Goal: Information Seeking & Learning: Learn about a topic

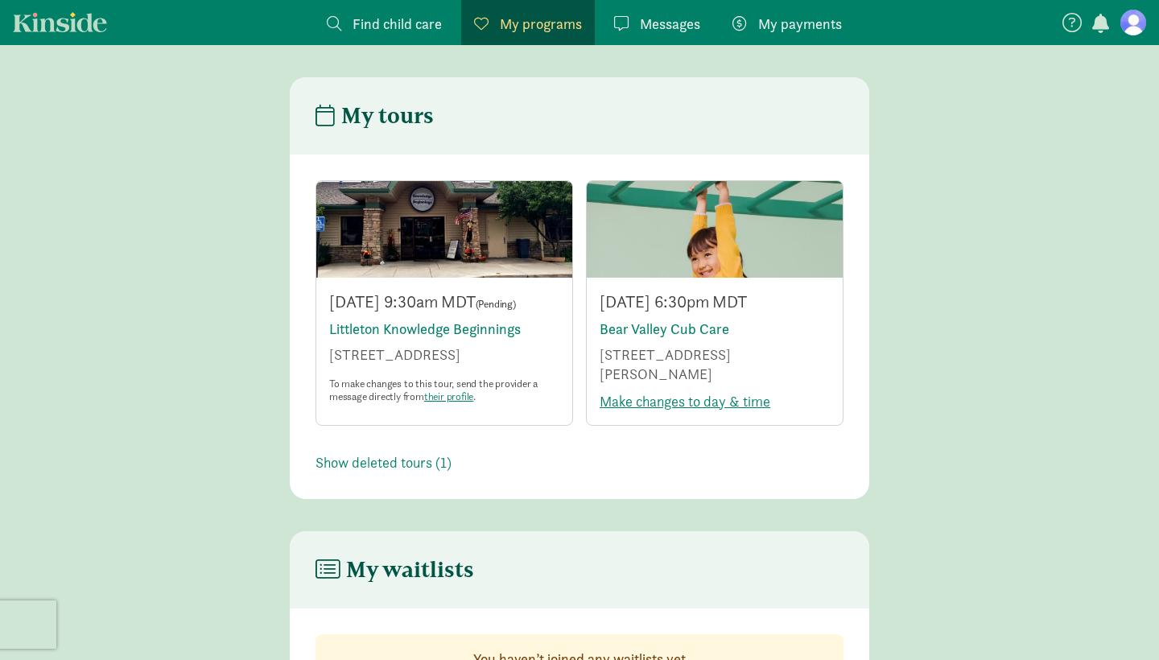
click at [519, 31] on span "My programs" at bounding box center [541, 24] width 82 height 22
click at [430, 19] on span "Find child care" at bounding box center [397, 24] width 89 height 22
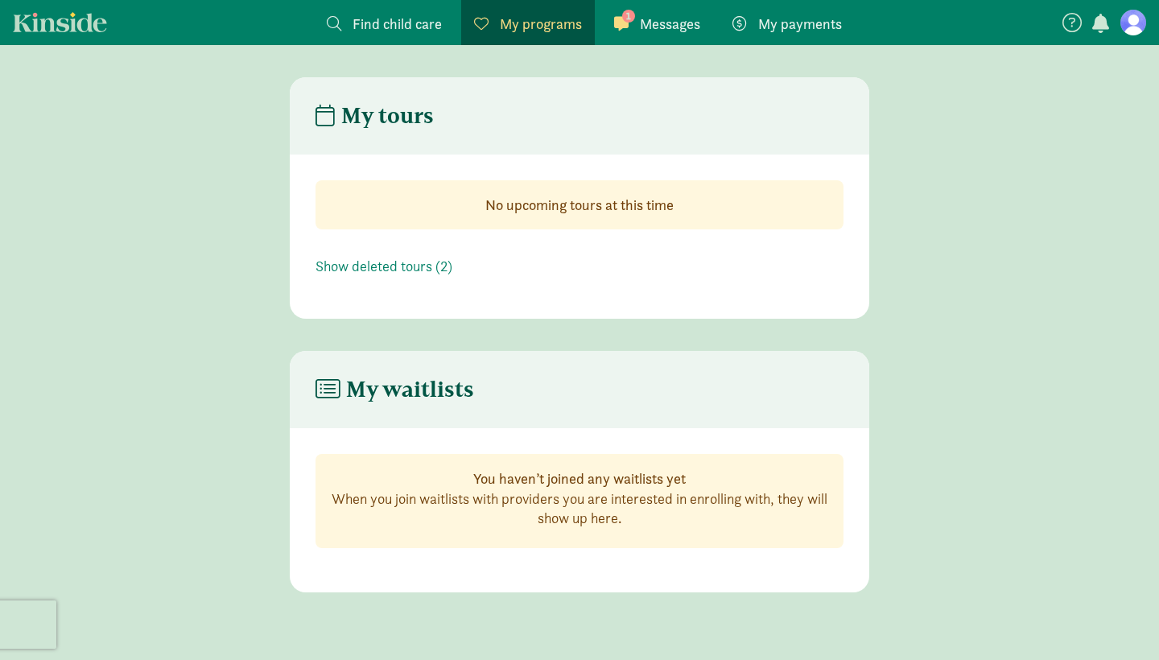
click at [673, 27] on span "Messages" at bounding box center [670, 24] width 60 height 22
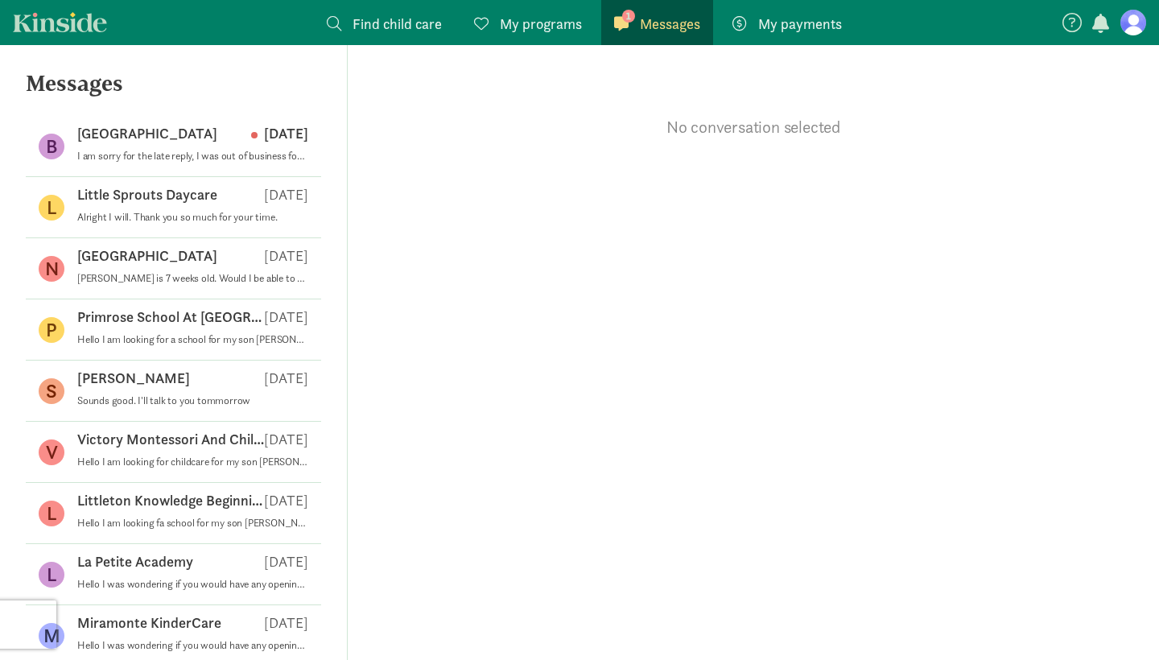
click at [394, 31] on span "Find child care" at bounding box center [397, 24] width 89 height 22
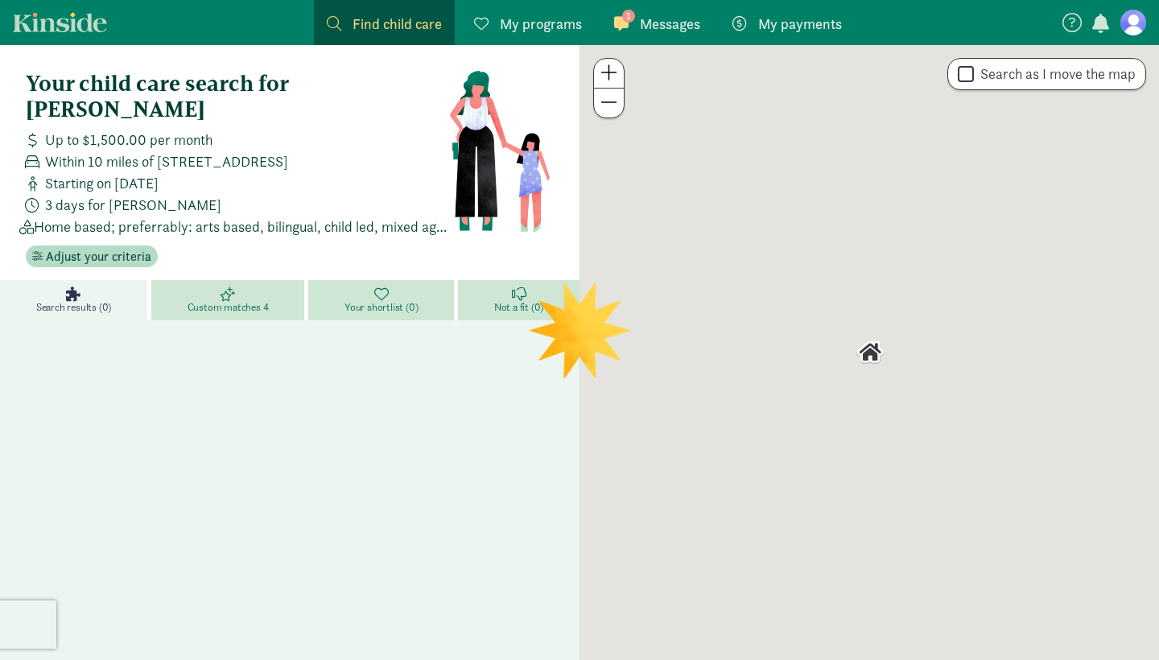
click at [539, 22] on span "My programs" at bounding box center [541, 24] width 82 height 22
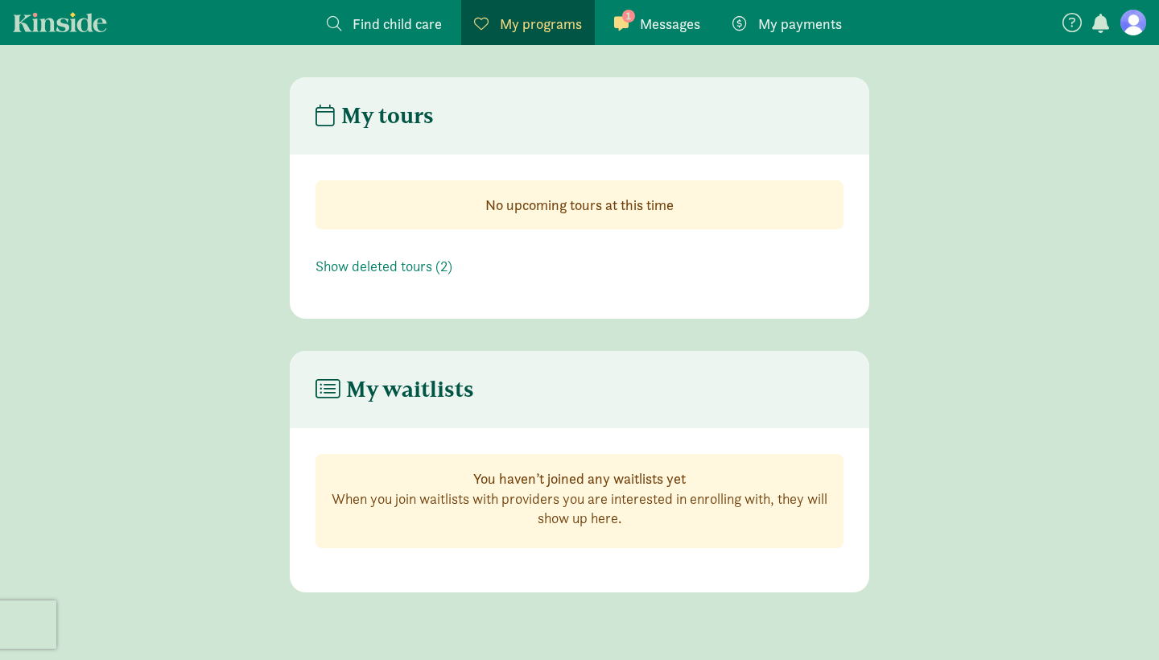
click at [427, 26] on span "Find child care" at bounding box center [397, 24] width 89 height 22
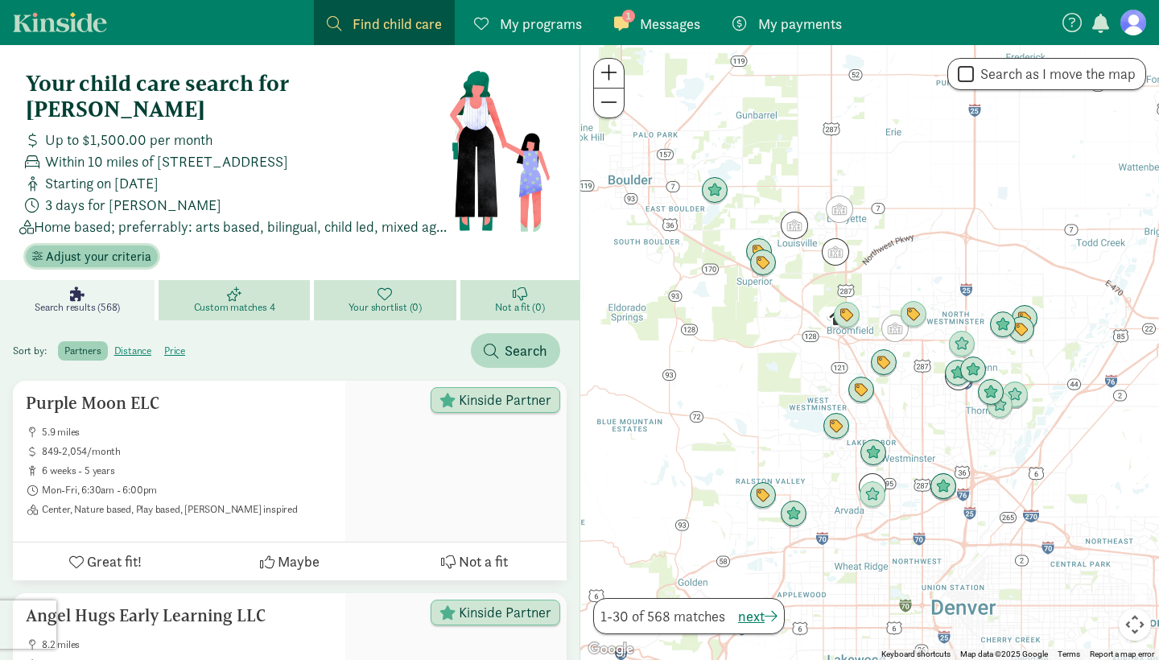
click at [109, 247] on span "Adjust your criteria" at bounding box center [98, 256] width 105 height 19
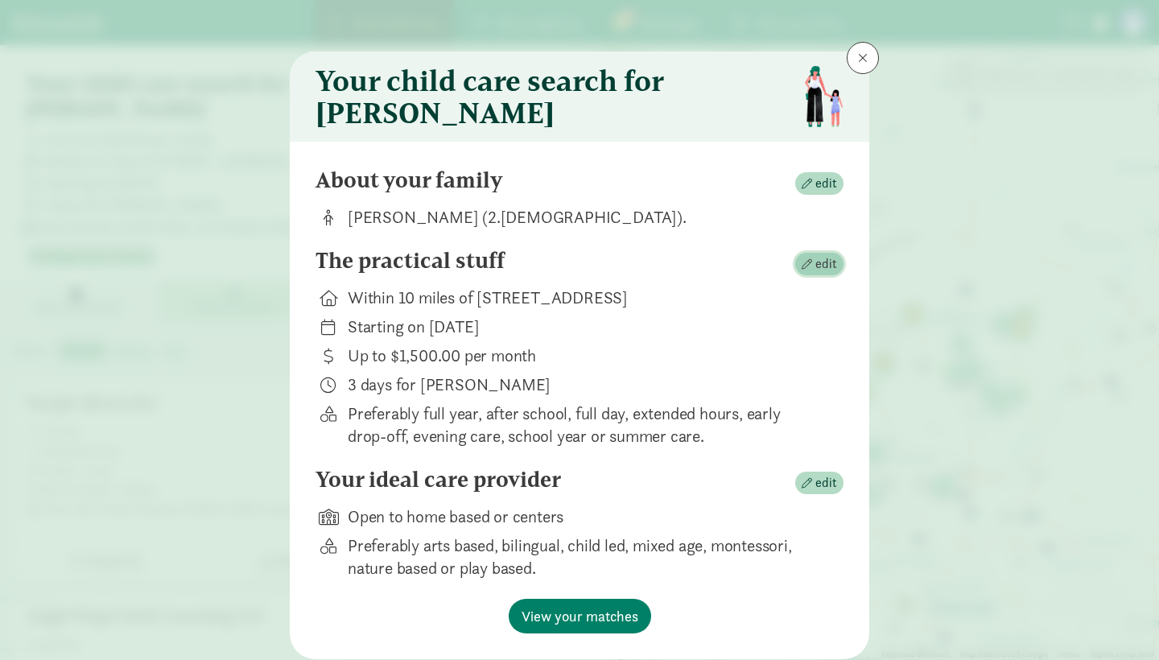
click at [825, 270] on span "edit" at bounding box center [826, 263] width 22 height 19
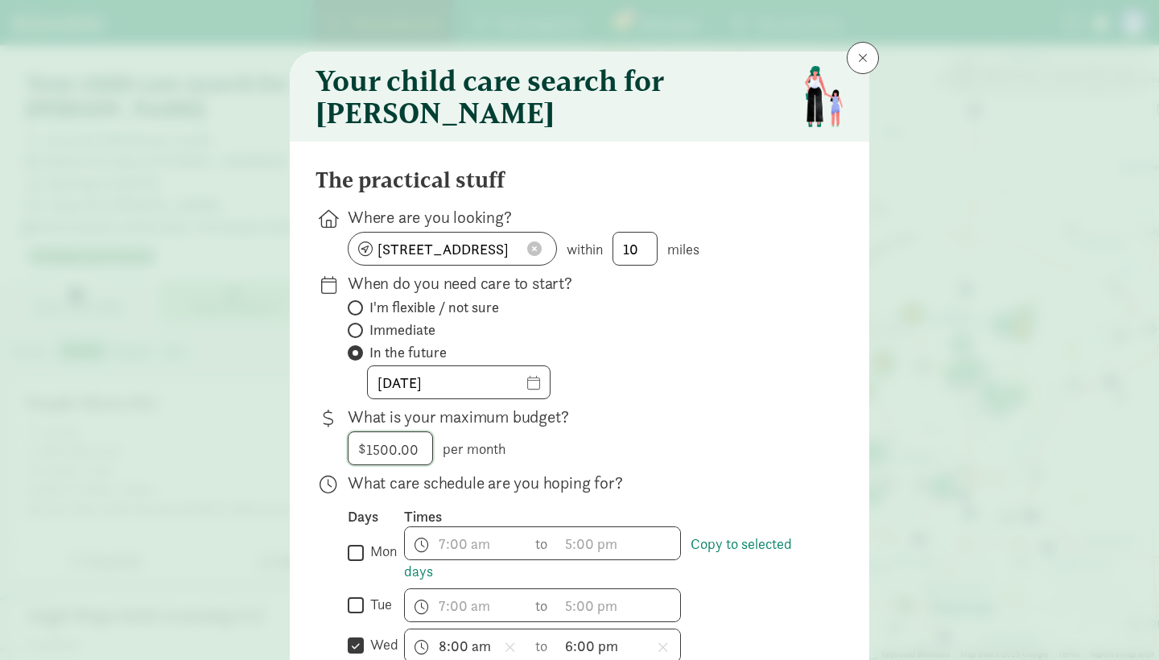
click at [430, 461] on input "1500" at bounding box center [391, 448] width 84 height 32
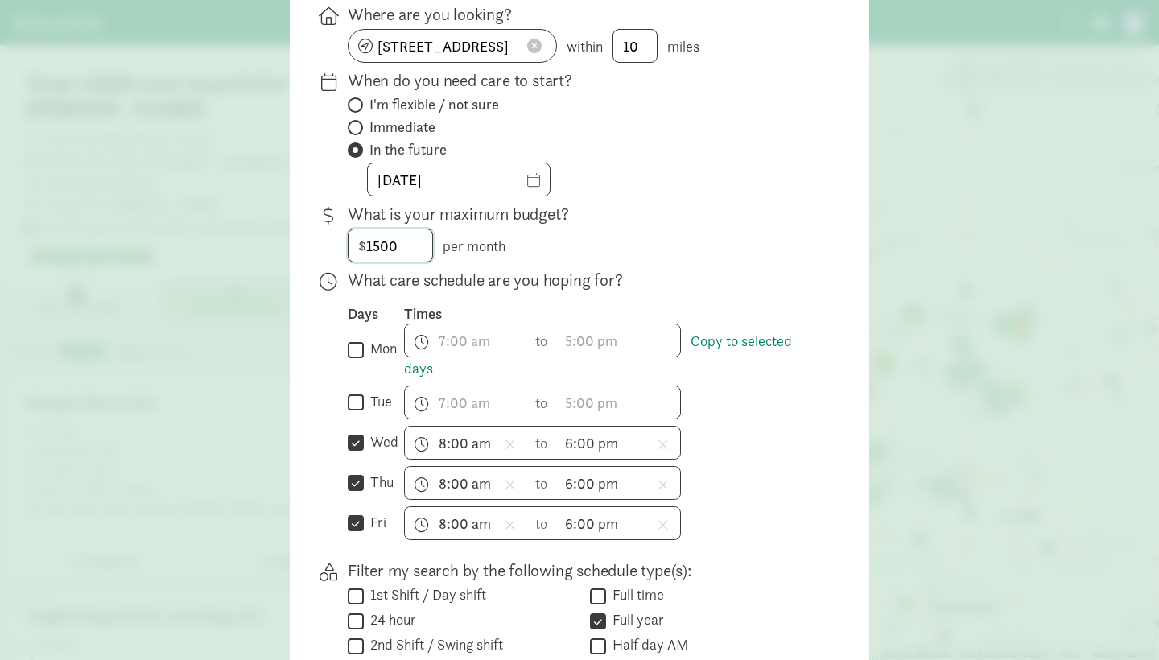
scroll to position [228, 0]
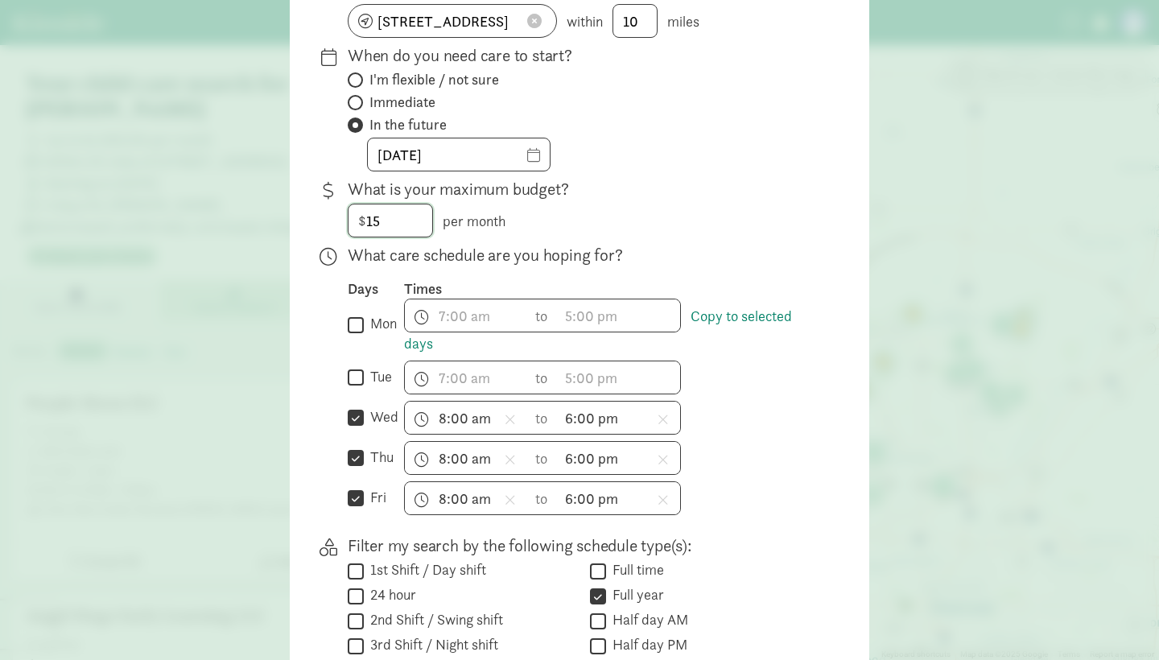
type input "1"
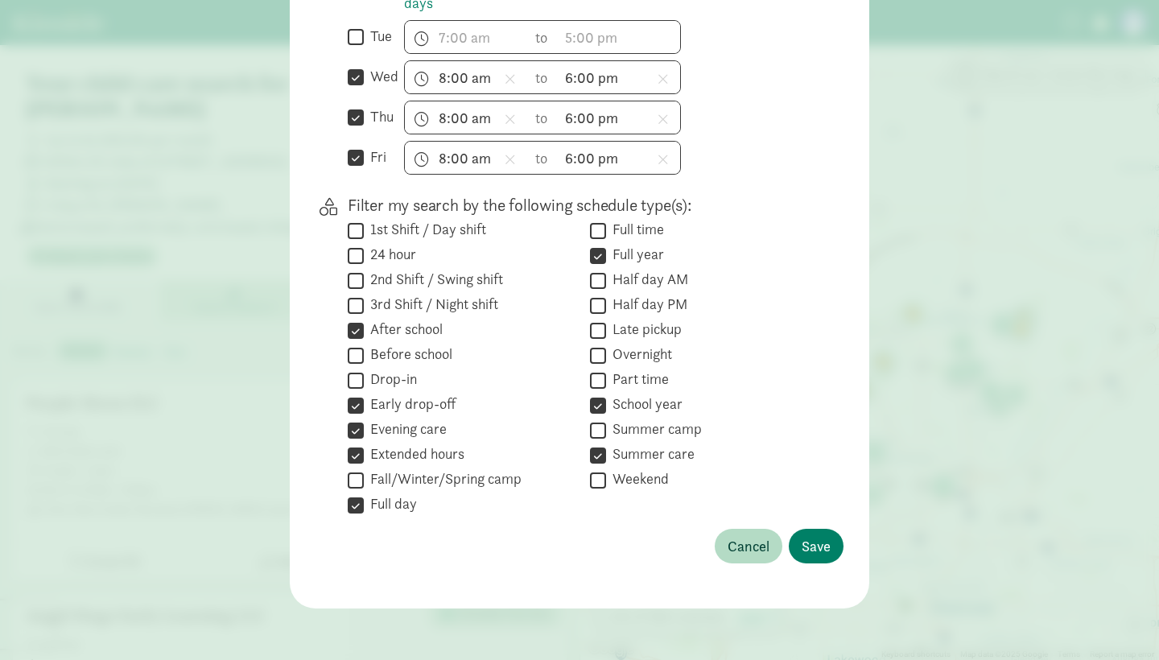
scroll to position [580, 0]
type input "2000"
click at [357, 332] on input "After school" at bounding box center [356, 331] width 16 height 22
checkbox input "false"
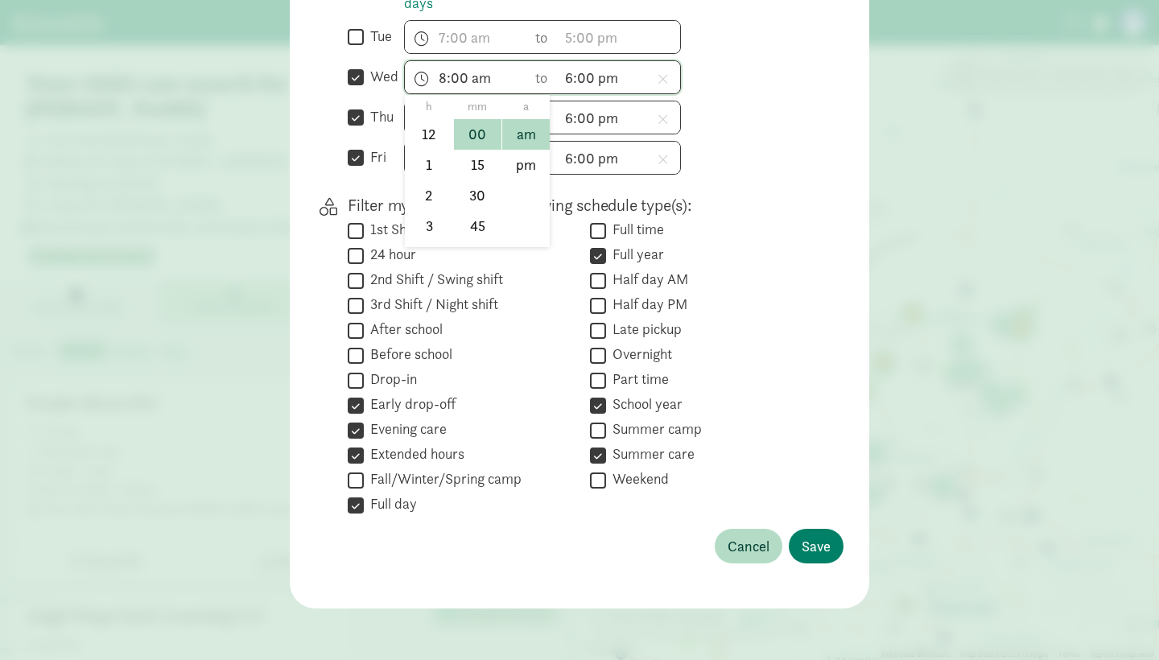
scroll to position [237, 0]
click at [479, 70] on span "8:00 am h 12 1 2 3 4 5 6 7 8 9 10 11 mm 00 15 30 45 a am pm" at bounding box center [466, 77] width 122 height 32
click at [435, 113] on li "7" at bounding box center [428, 110] width 47 height 31
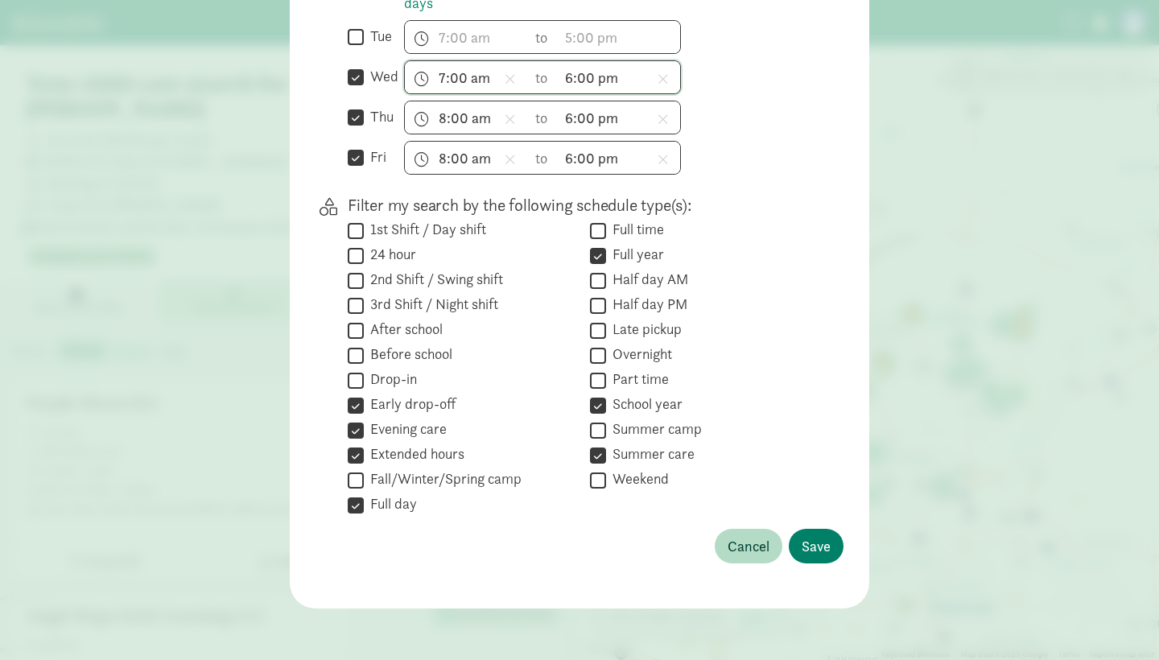
type input "7:00 am"
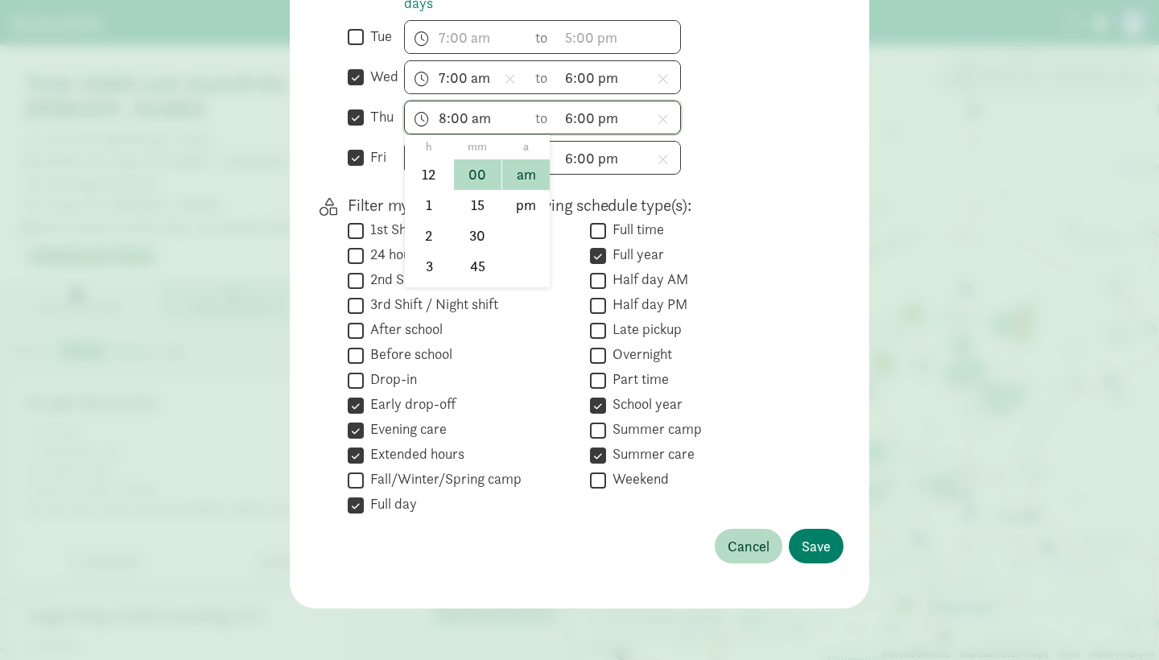
click at [435, 113] on input "8:00 am" at bounding box center [466, 117] width 122 height 32
click at [443, 144] on li "7" at bounding box center [428, 150] width 47 height 31
type input "7:00 am"
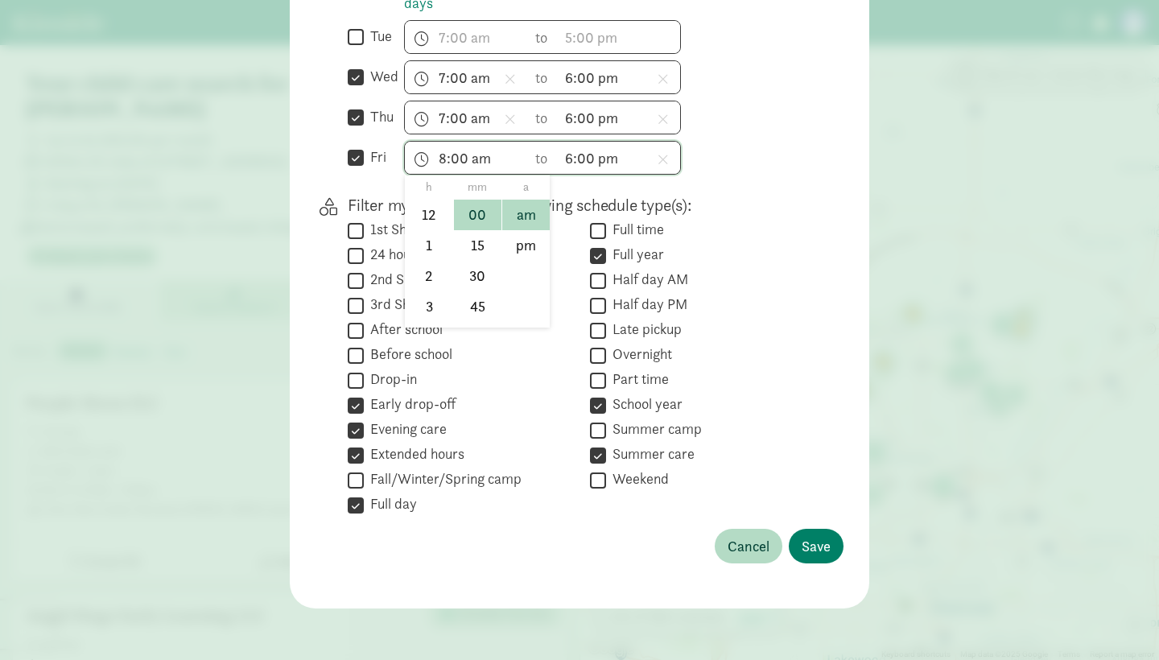
click at [467, 151] on input "8:00 am" at bounding box center [466, 158] width 122 height 32
click at [416, 194] on li "7" at bounding box center [428, 190] width 47 height 31
type input "7:00 am"
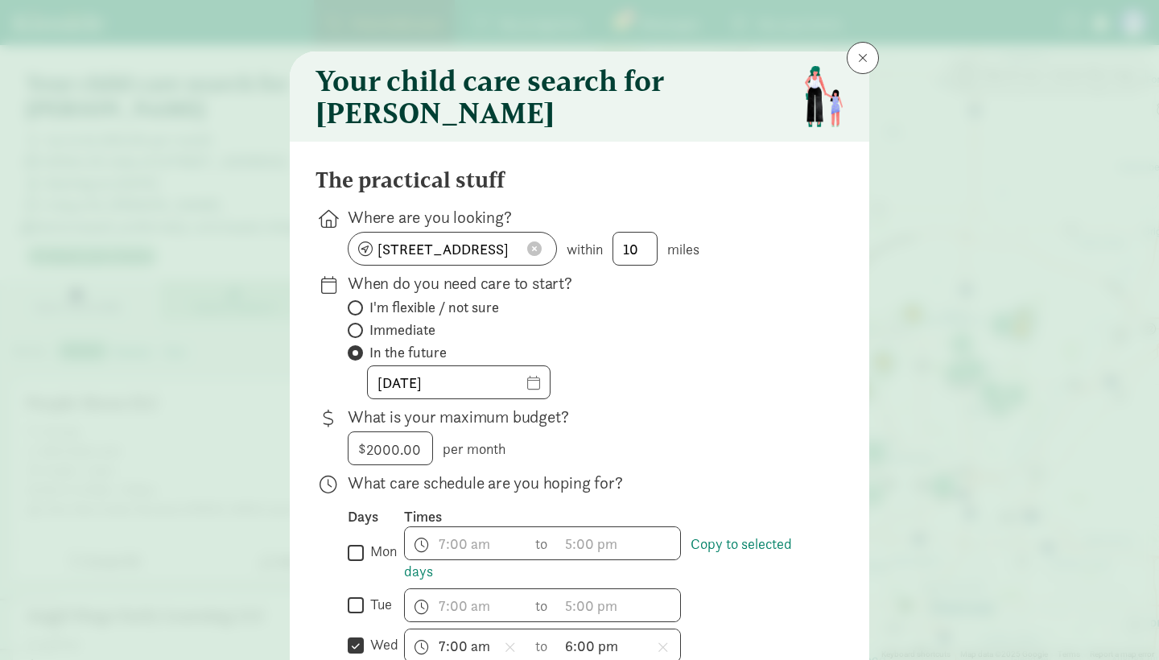
scroll to position [0, 0]
click at [531, 393] on input "10/03/2025" at bounding box center [459, 382] width 182 height 32
click at [415, 339] on span "Immediate" at bounding box center [402, 329] width 66 height 19
click at [358, 336] on input "Immediate" at bounding box center [353, 330] width 10 height 10
radio input "true"
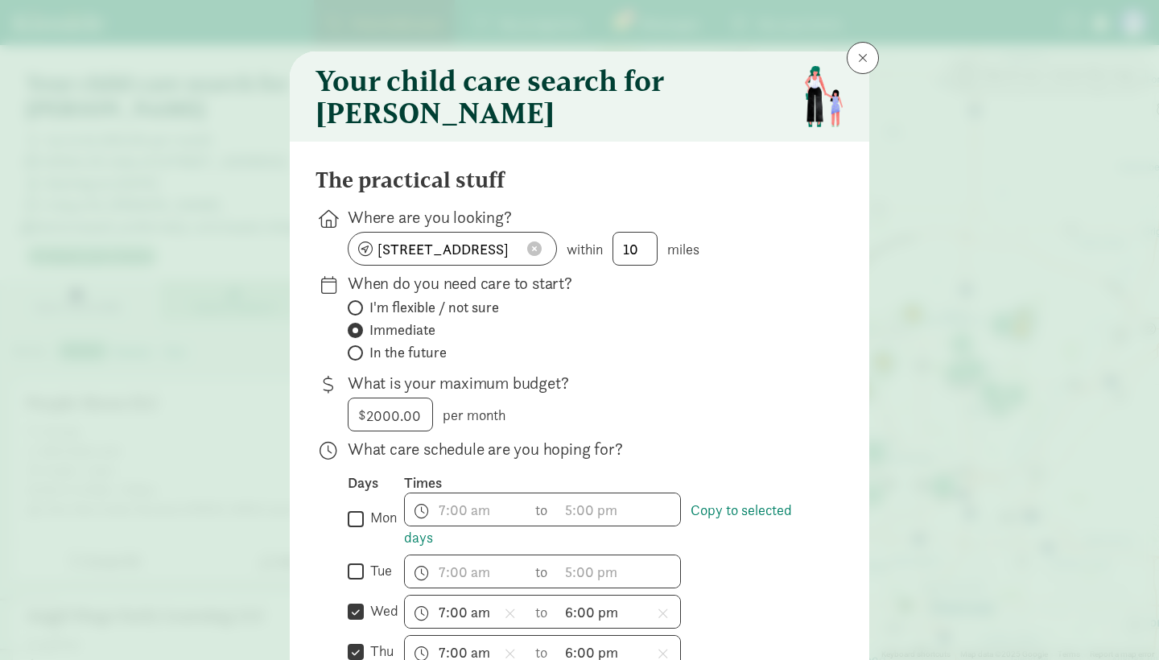
click at [427, 362] on span "In the future" at bounding box center [407, 352] width 77 height 19
click at [358, 358] on input "In the future" at bounding box center [353, 353] width 10 height 10
radio input "true"
select select "9"
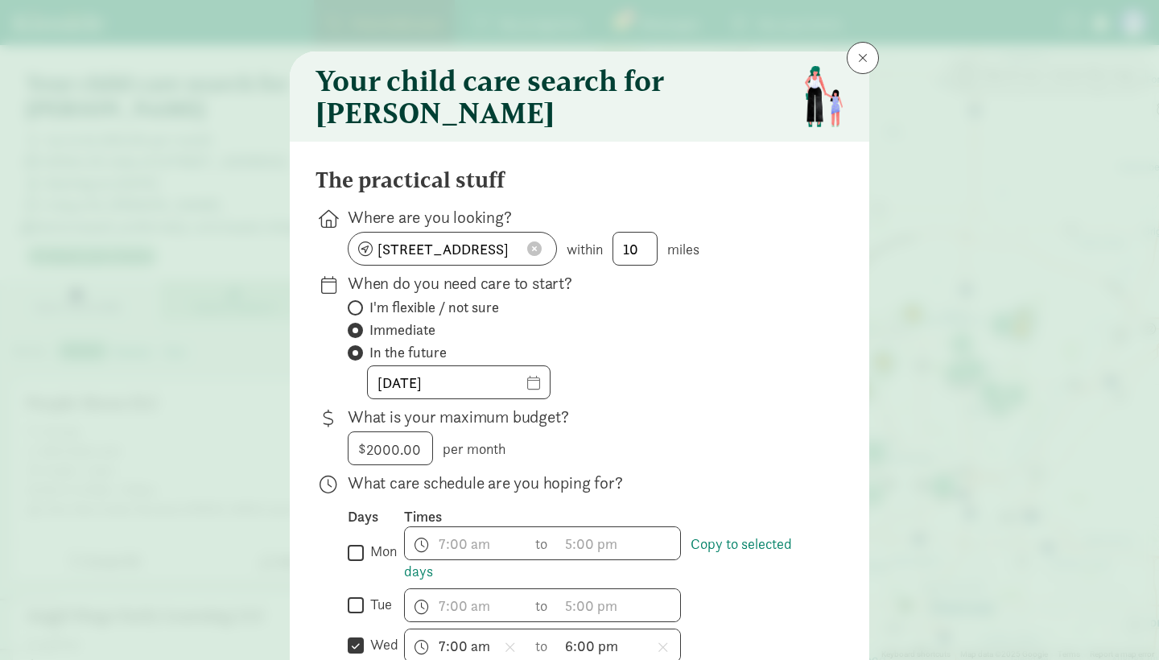
radio input "false"
click at [522, 393] on input "10/03/2025" at bounding box center [459, 382] width 182 height 32
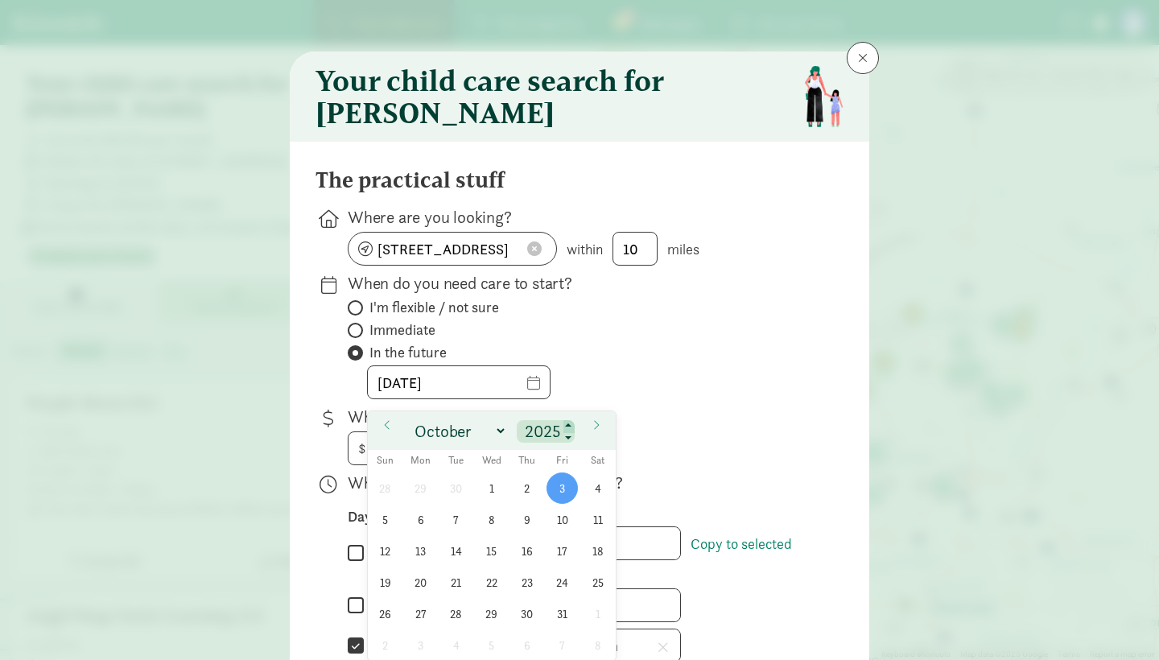
click at [574, 423] on span at bounding box center [568, 426] width 11 height 13
click at [570, 438] on span at bounding box center [568, 437] width 11 height 13
type input "2025"
click at [605, 428] on span at bounding box center [597, 424] width 26 height 27
click at [393, 434] on span at bounding box center [387, 424] width 26 height 27
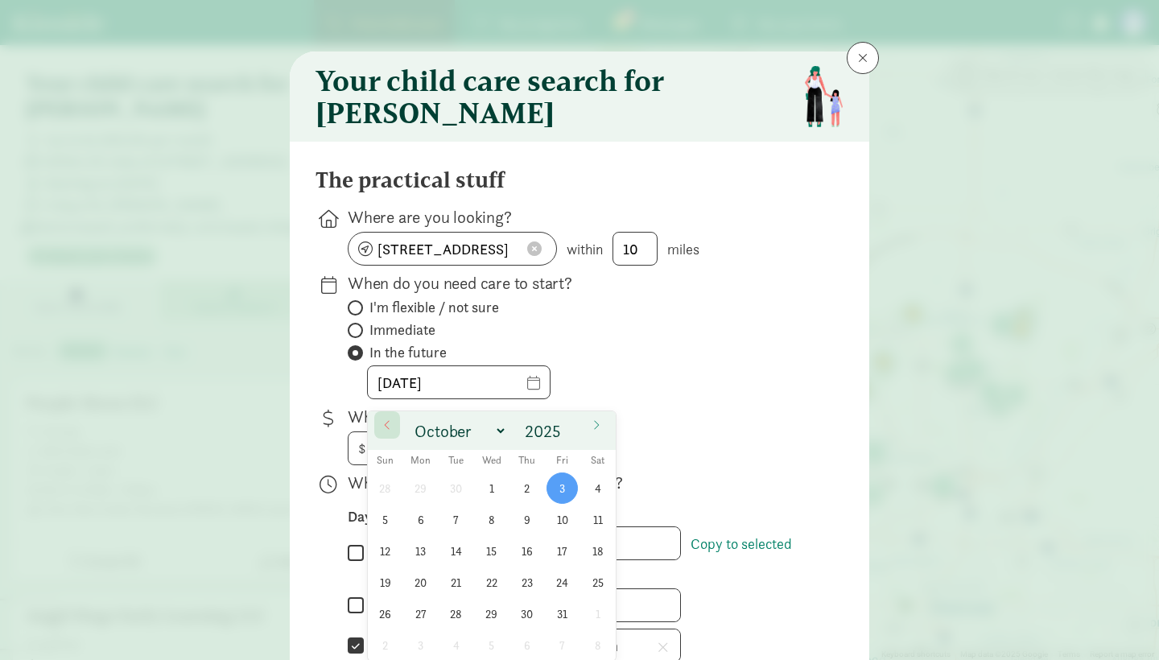
click at [393, 434] on span at bounding box center [387, 424] width 26 height 27
select select "8"
click at [427, 553] on span "15" at bounding box center [420, 550] width 31 height 31
type input "09/15/2025"
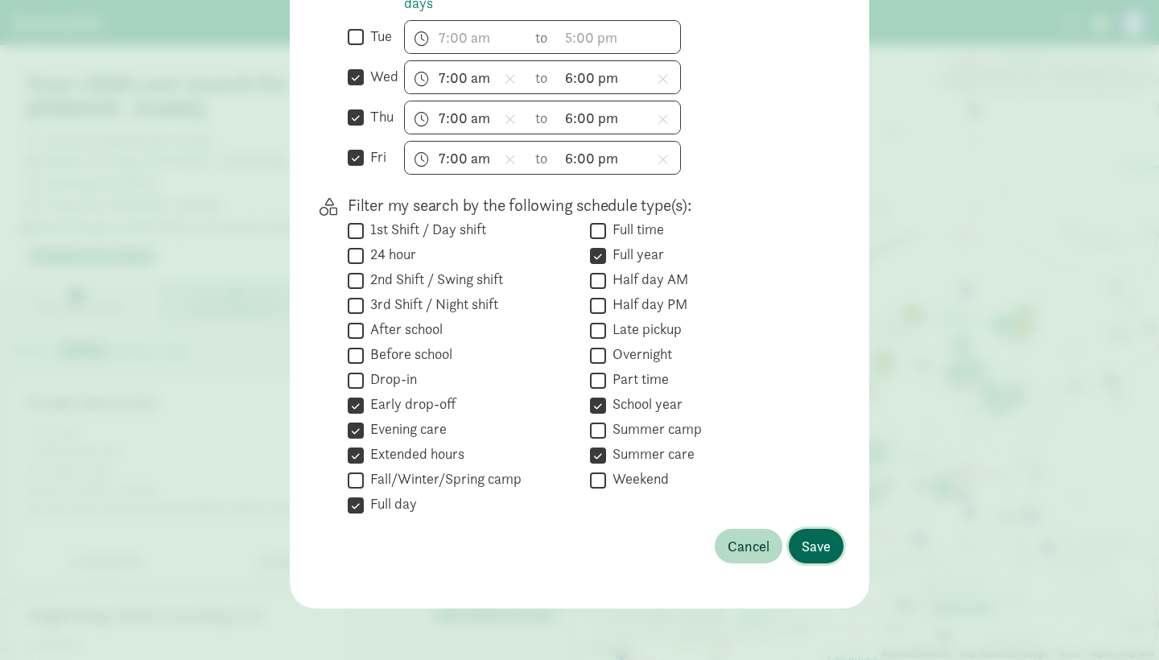
click at [819, 545] on span "Save" at bounding box center [816, 546] width 29 height 22
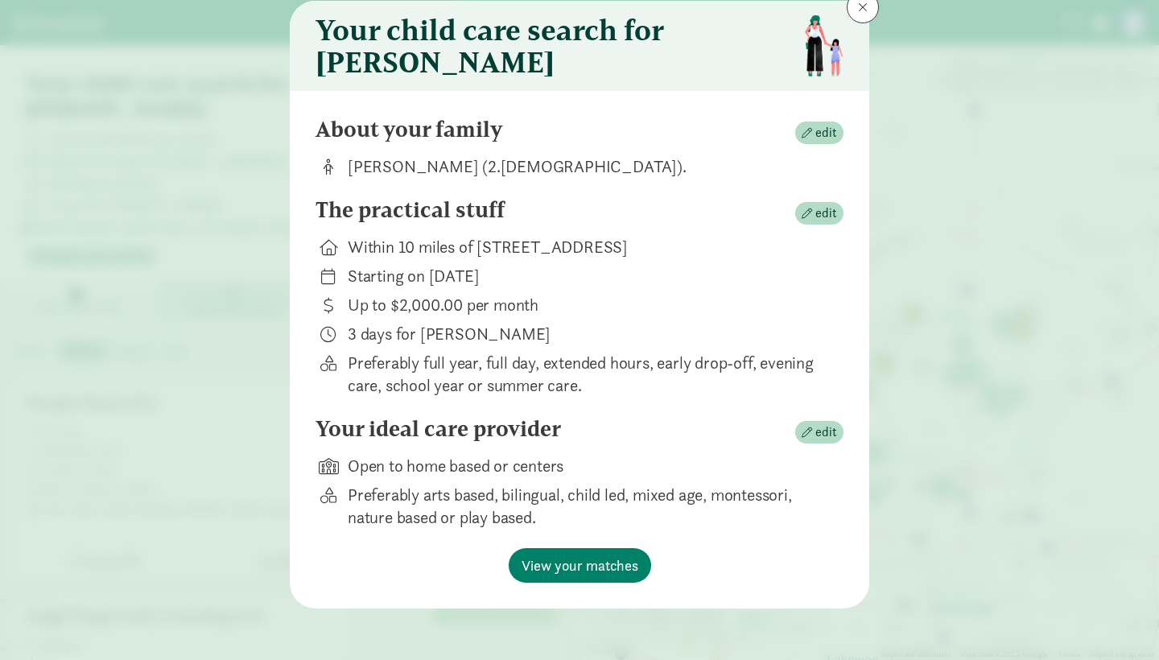
scroll to position [62, 0]
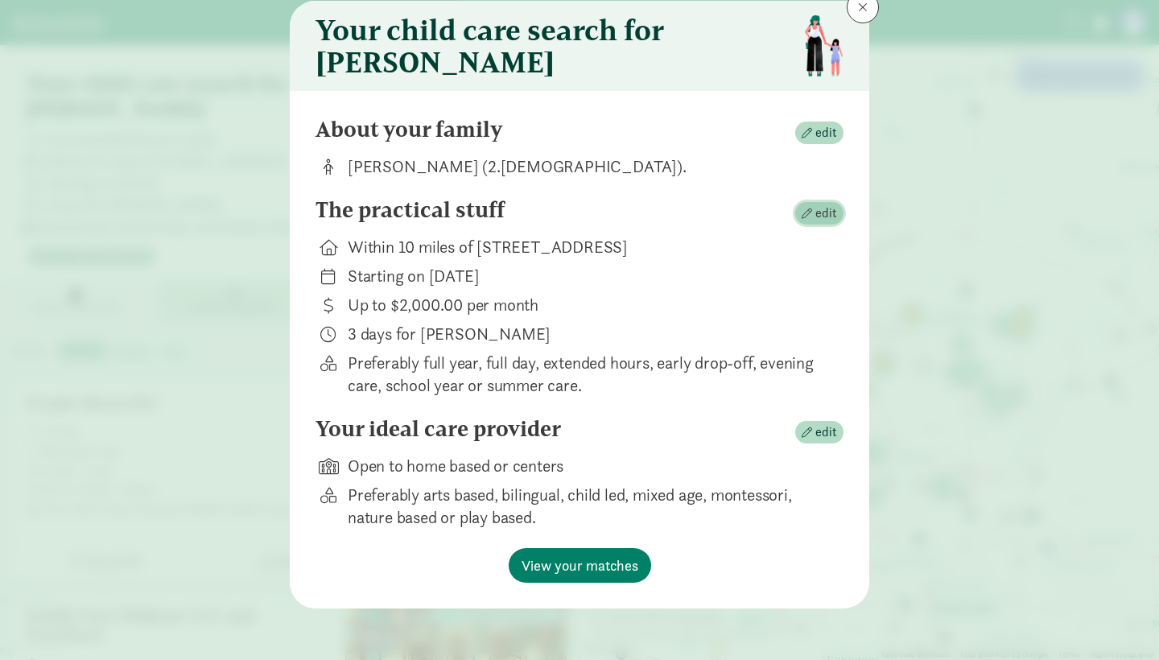
click at [824, 211] on span "edit" at bounding box center [826, 213] width 22 height 19
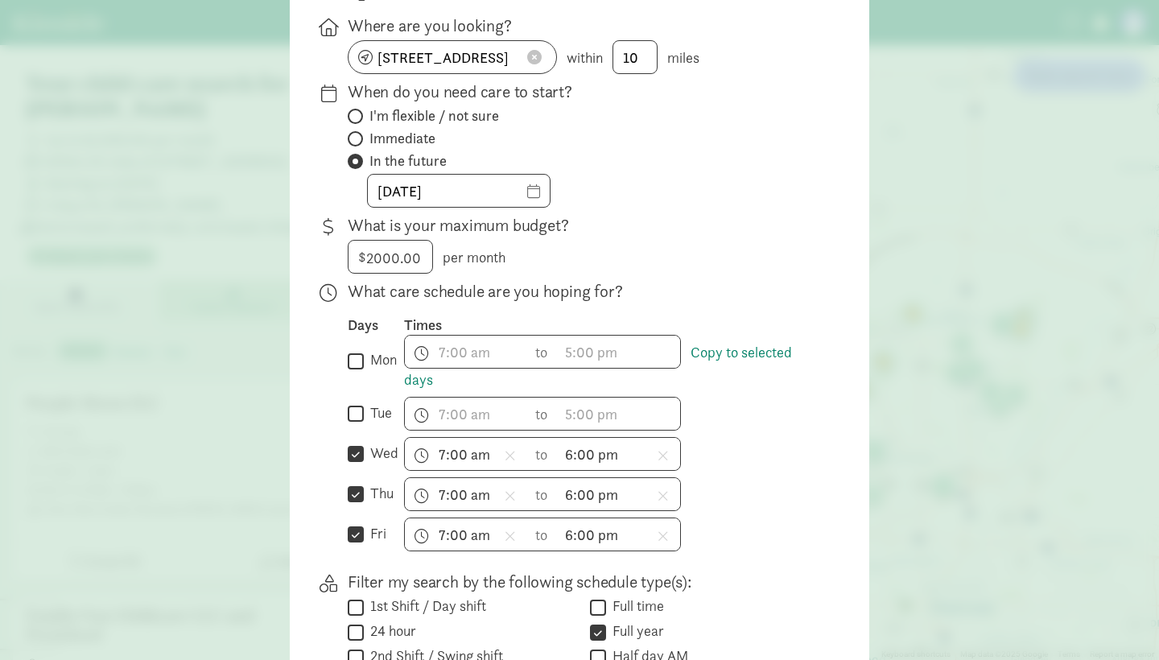
scroll to position [188, 0]
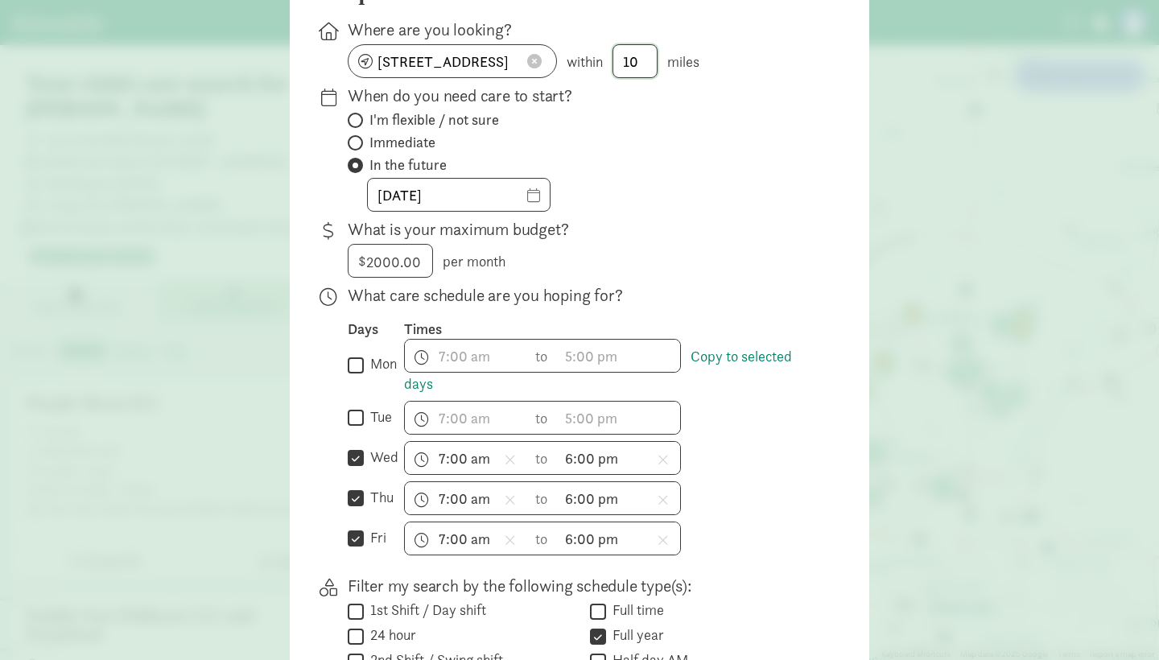
click at [654, 77] on input "10" at bounding box center [634, 61] width 43 height 32
type input "1"
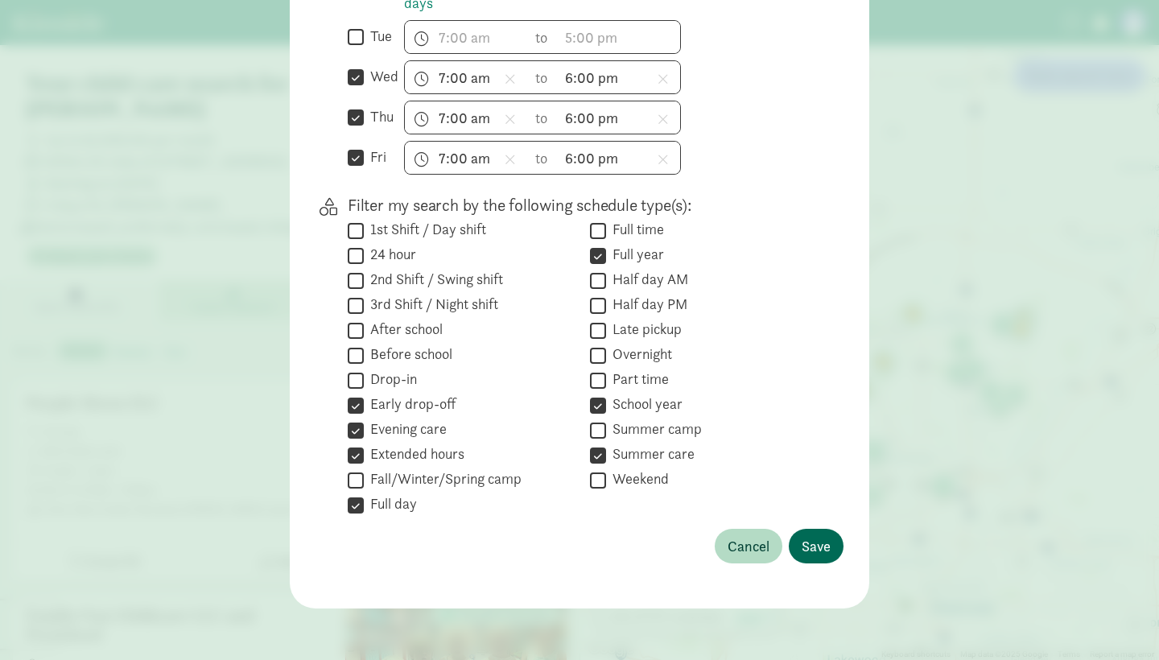
type input "25"
click at [814, 535] on span "Save" at bounding box center [816, 546] width 29 height 22
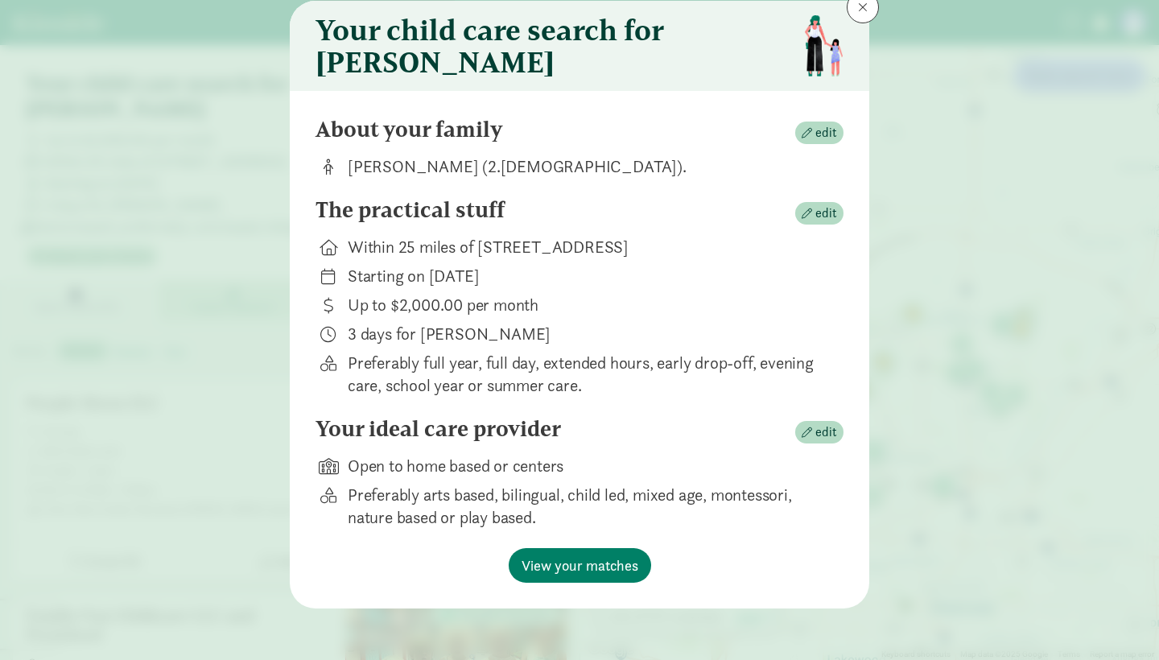
scroll to position [62, 0]
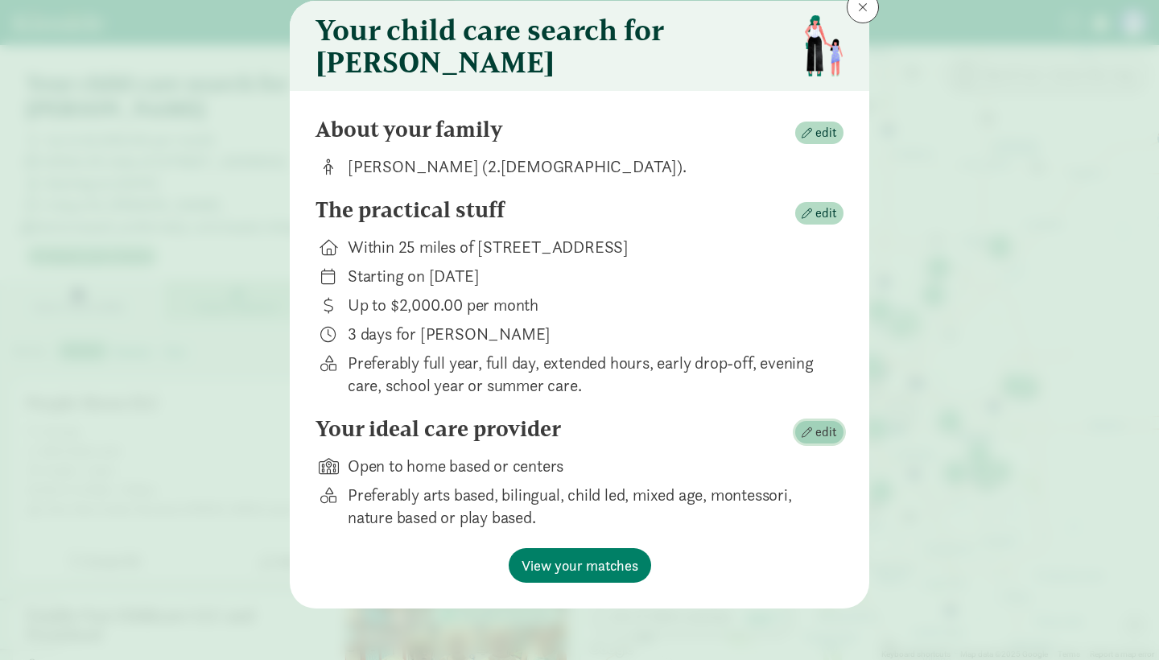
click at [830, 435] on span "edit" at bounding box center [826, 432] width 22 height 19
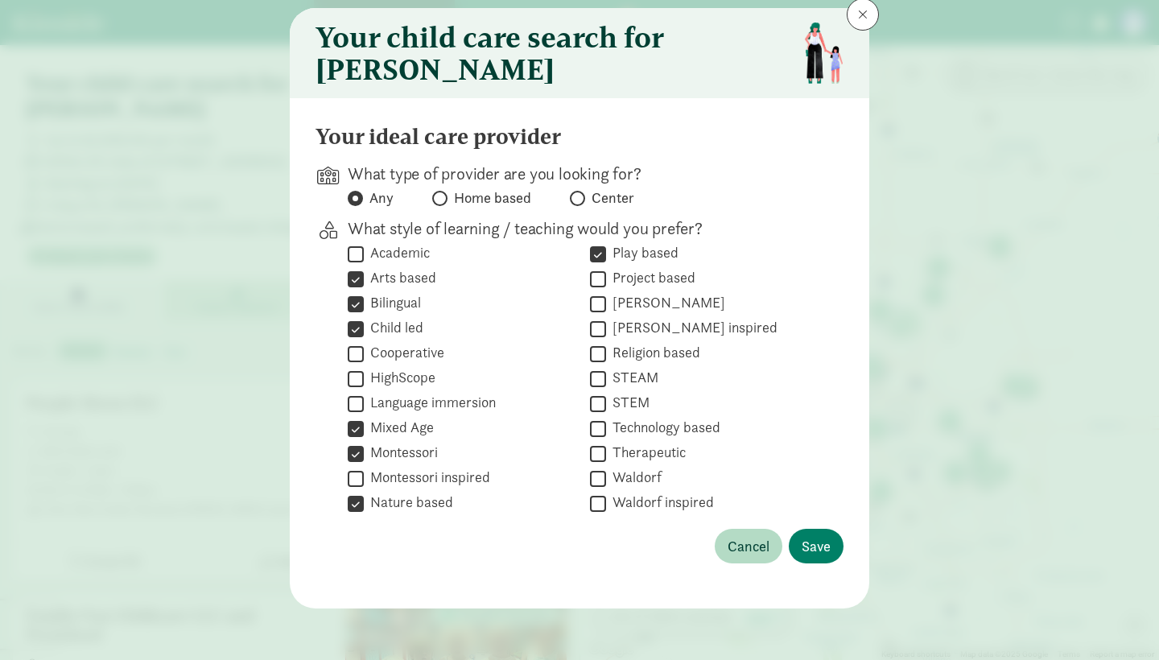
scroll to position [55, 0]
click at [484, 409] on label "Language immersion" at bounding box center [430, 402] width 132 height 19
click at [364, 409] on input "Language immersion" at bounding box center [356, 404] width 16 height 22
checkbox input "true"
click at [828, 547] on span "Save" at bounding box center [816, 546] width 29 height 22
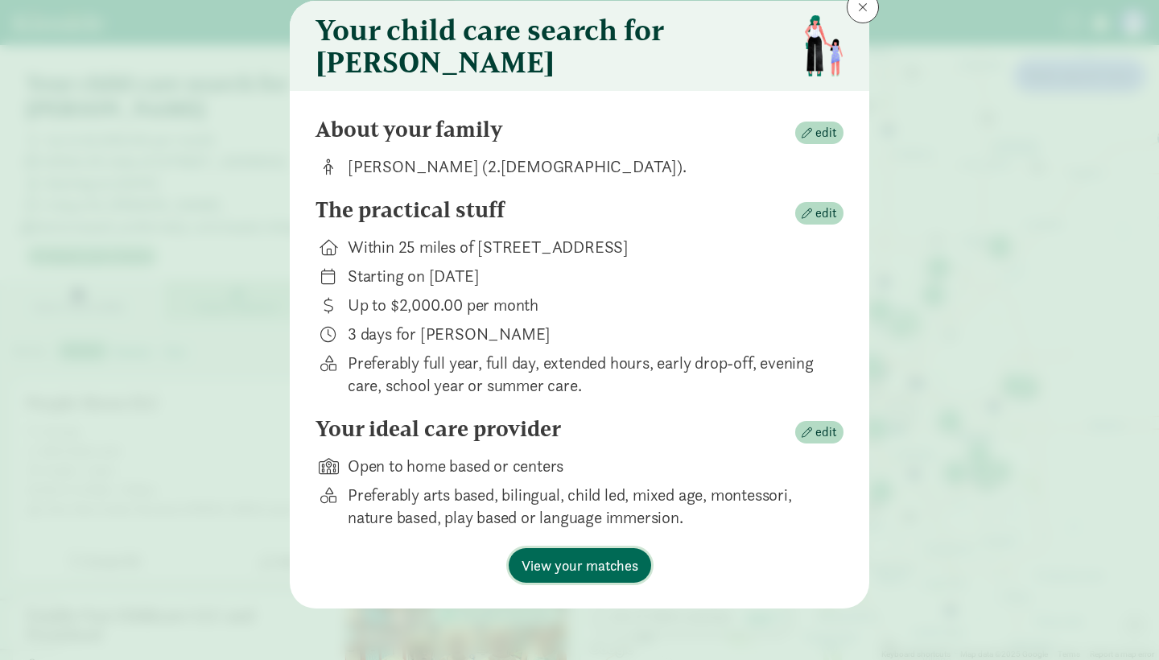
click at [625, 561] on span "View your matches" at bounding box center [580, 566] width 117 height 22
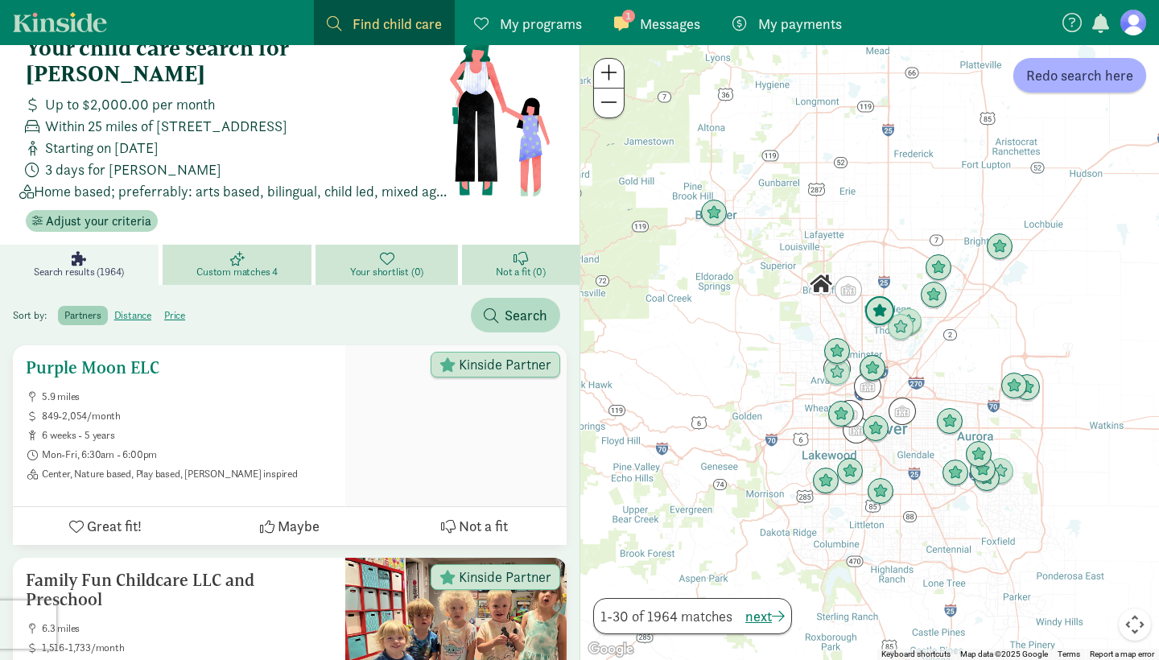
scroll to position [39, 0]
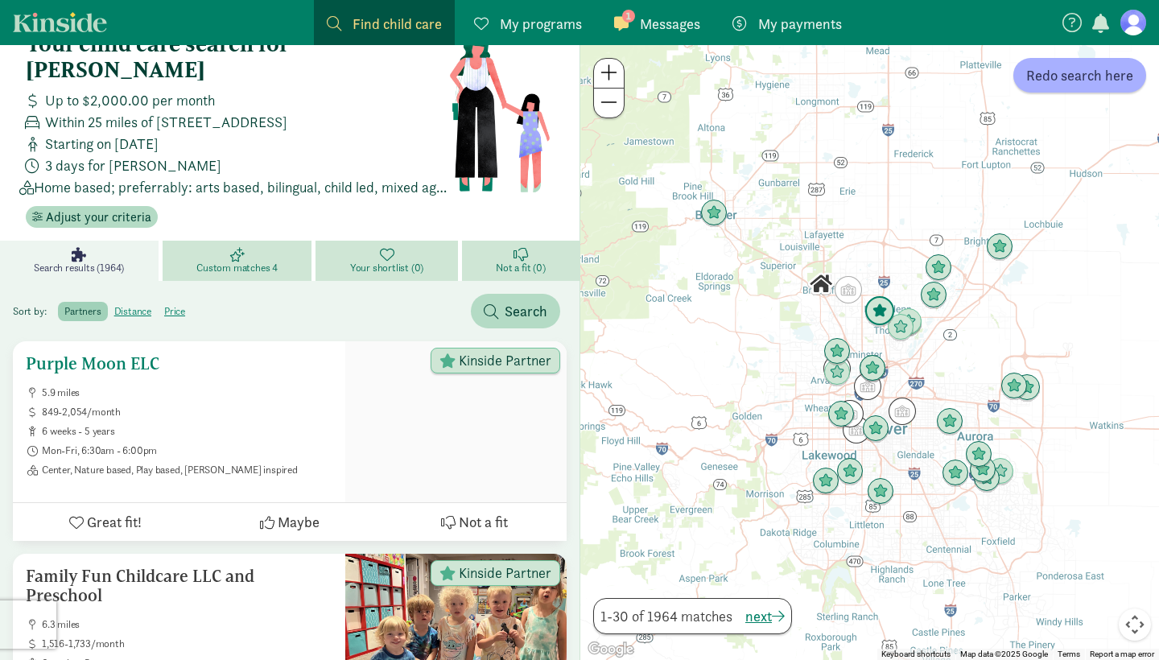
click at [258, 394] on ul "5.9 miles 849-2,054/month 6 weeks - 5 years Mon-Fri, 6:30am - 6:00pm Center, Na…" at bounding box center [179, 431] width 307 height 90
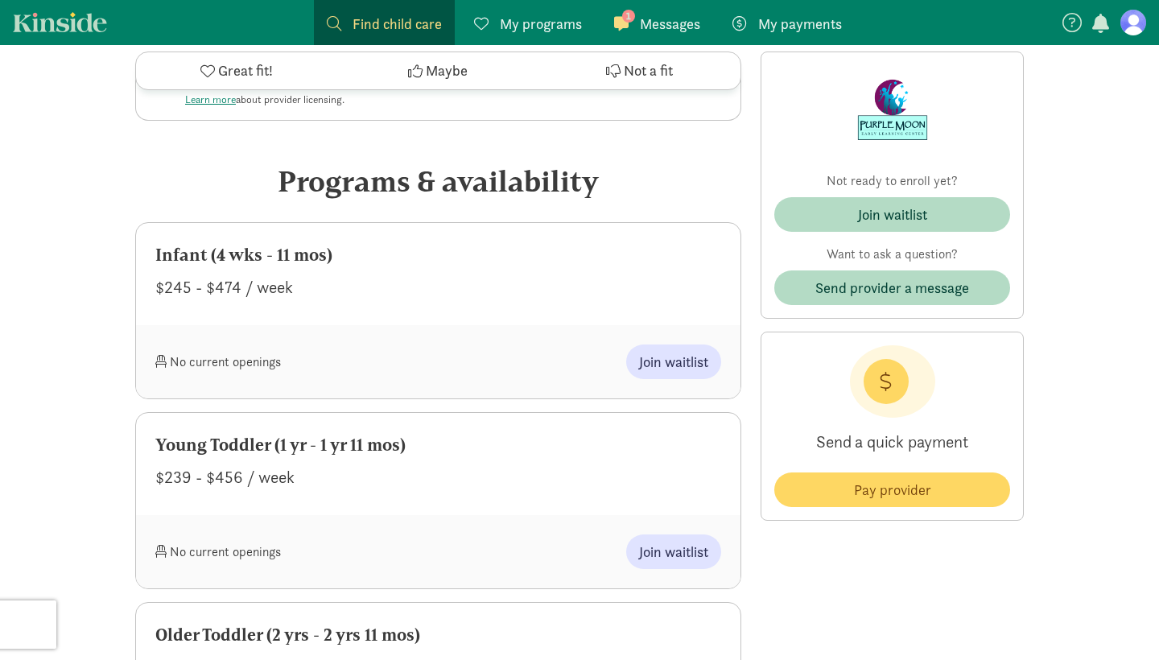
scroll to position [793, 0]
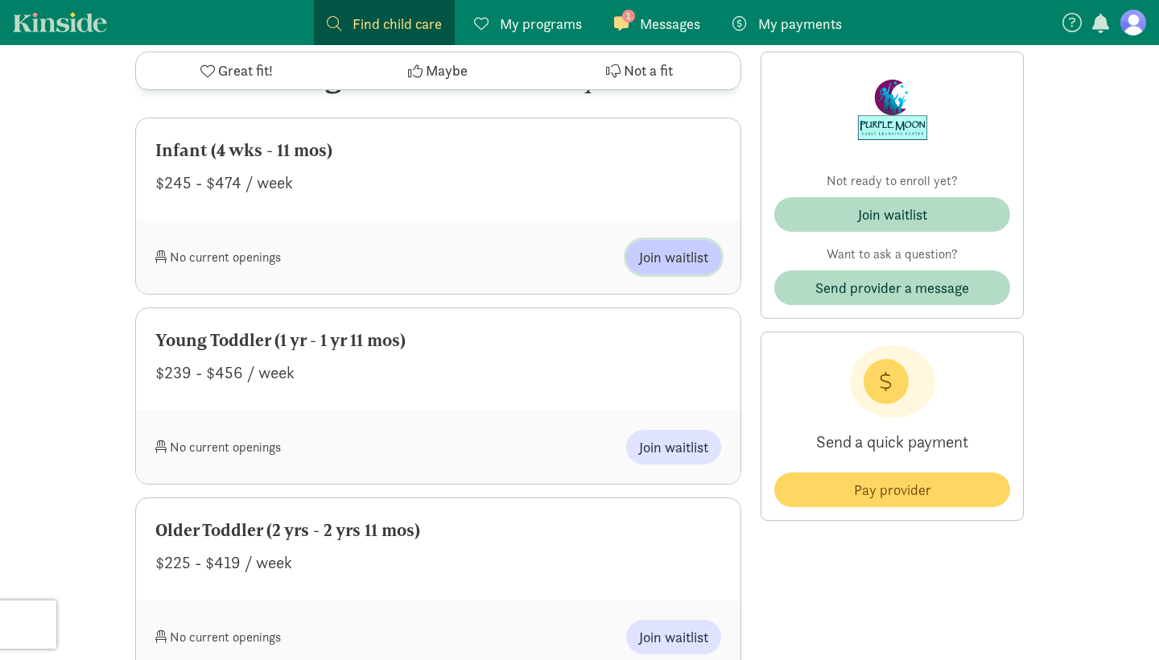
click at [671, 258] on span "Join waitlist" at bounding box center [673, 257] width 69 height 22
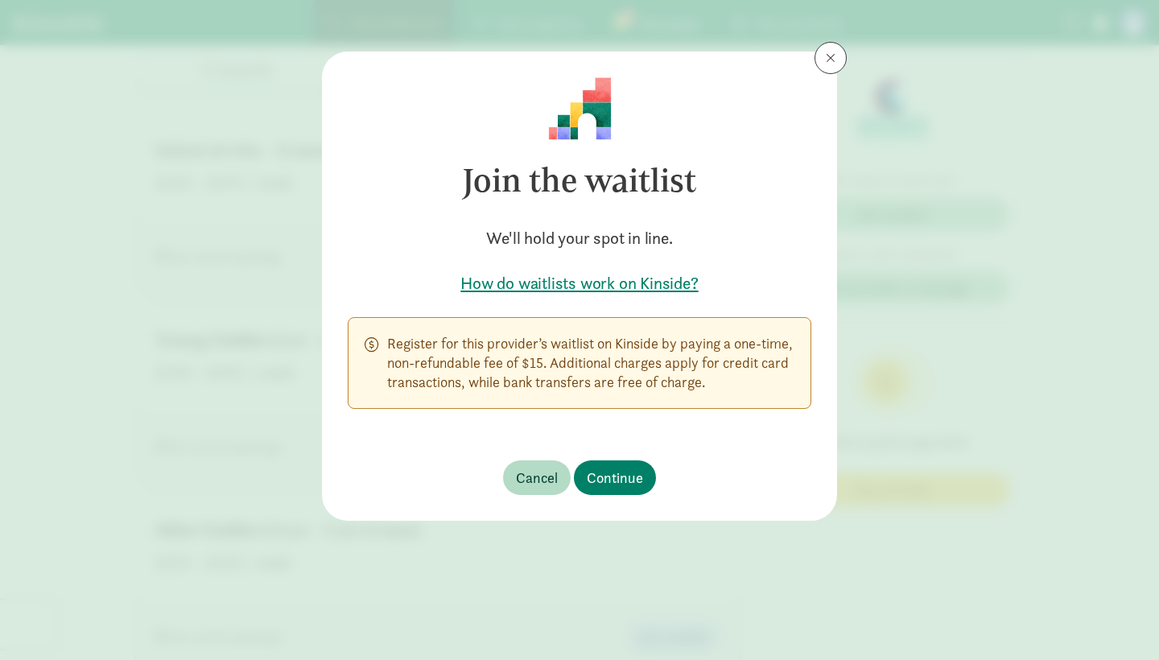
click at [827, 61] on span at bounding box center [831, 58] width 10 height 13
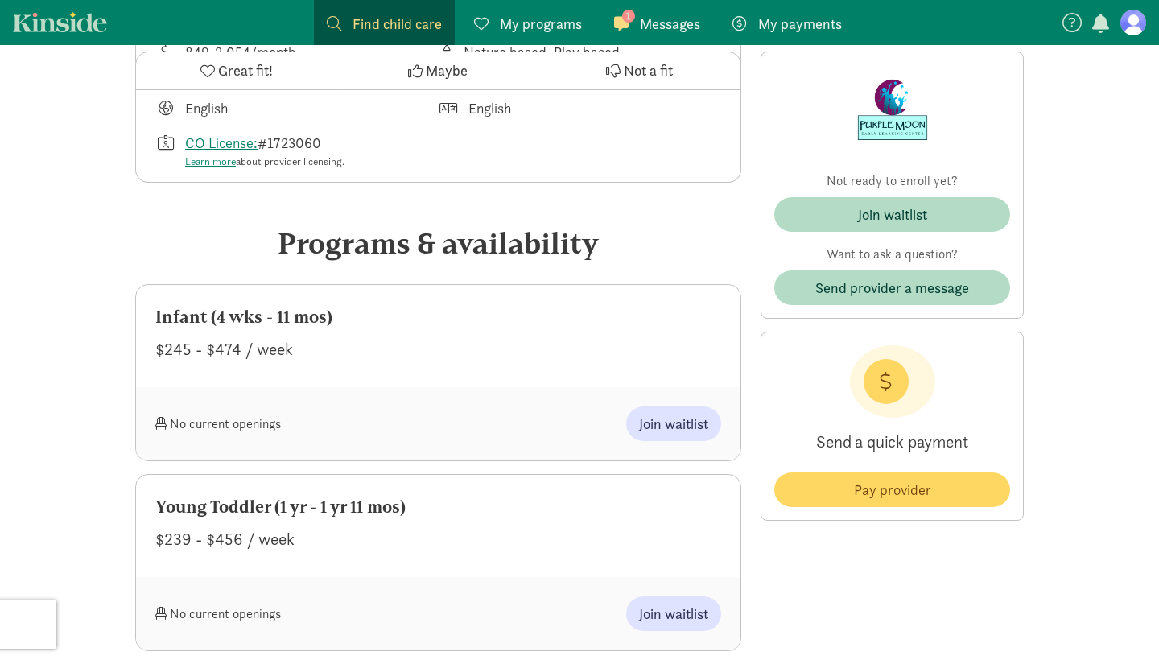
scroll to position [286, 0]
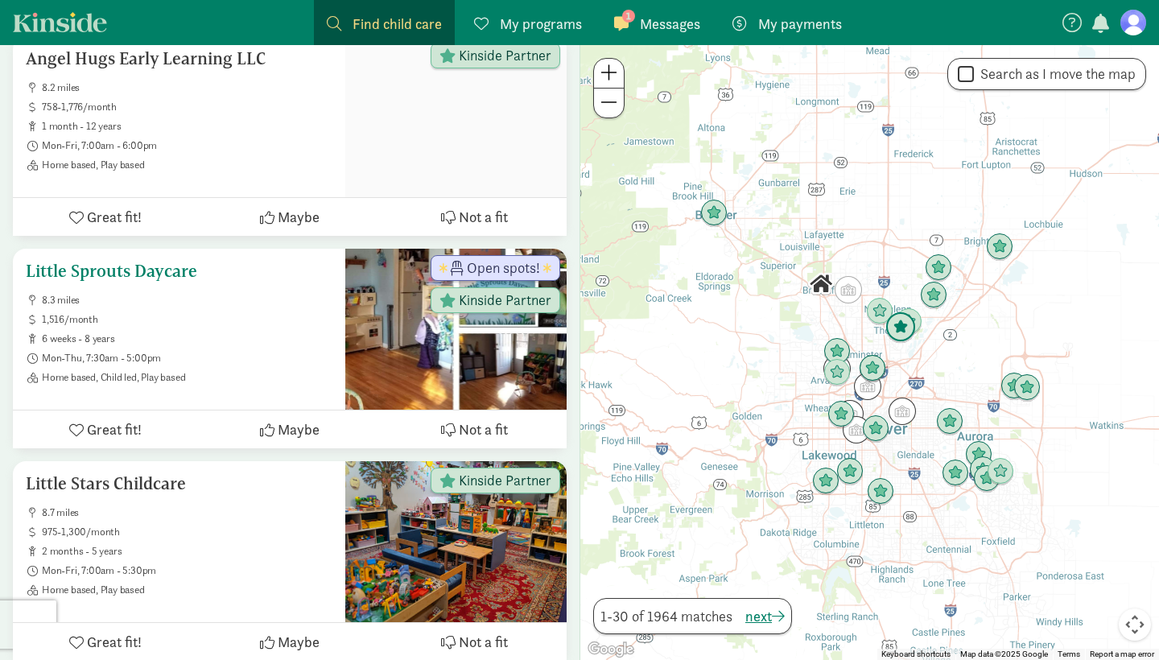
scroll to position [811, 0]
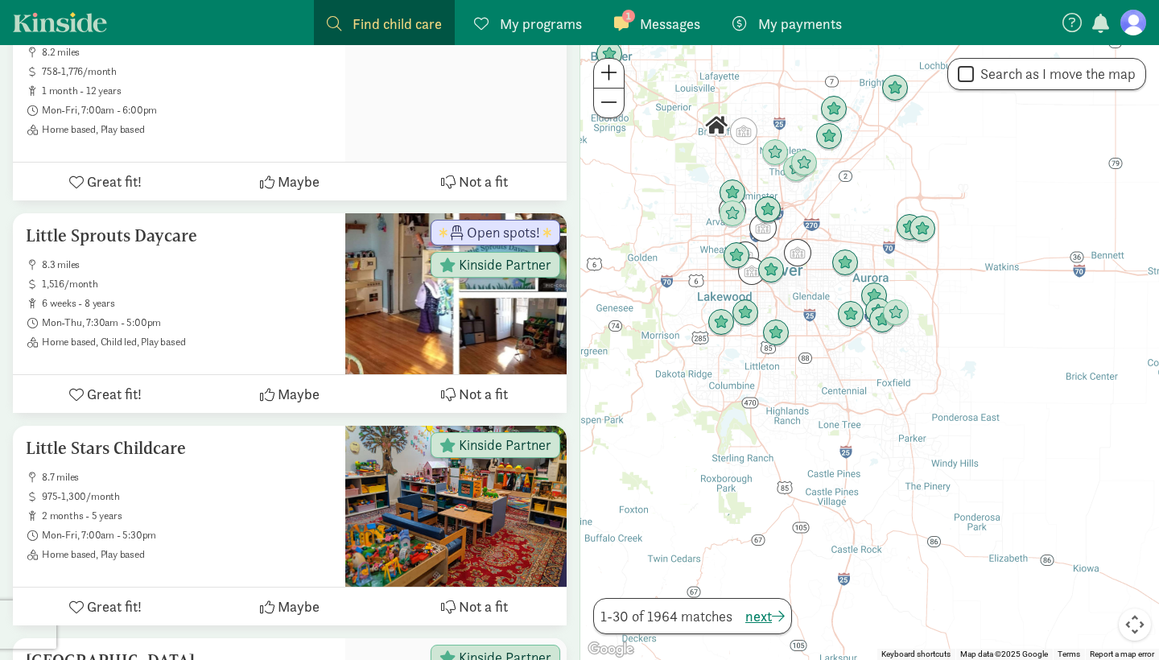
drag, startPoint x: 778, startPoint y: 395, endPoint x: 671, endPoint y: 236, distance: 192.0
click at [671, 236] on div at bounding box center [869, 352] width 579 height 615
click at [960, 69] on input "Search as I move the map" at bounding box center [966, 75] width 16 height 22
checkbox input "true"
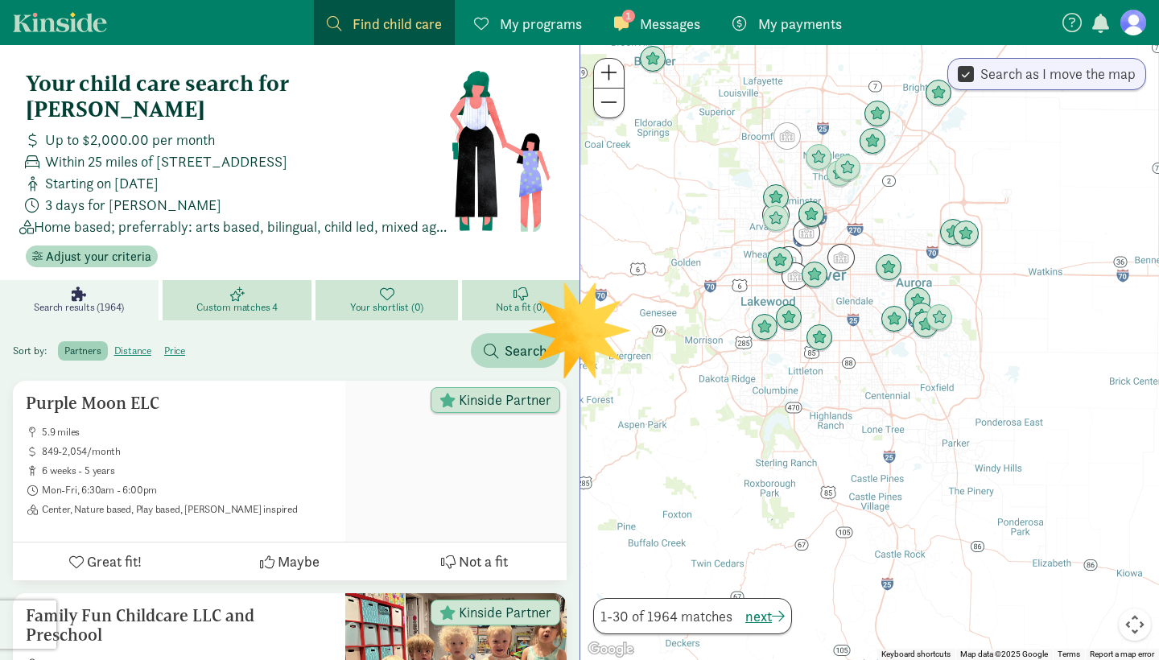
drag, startPoint x: 695, startPoint y: 291, endPoint x: 741, endPoint y: 293, distance: 45.9
click at [741, 293] on div at bounding box center [869, 352] width 579 height 615
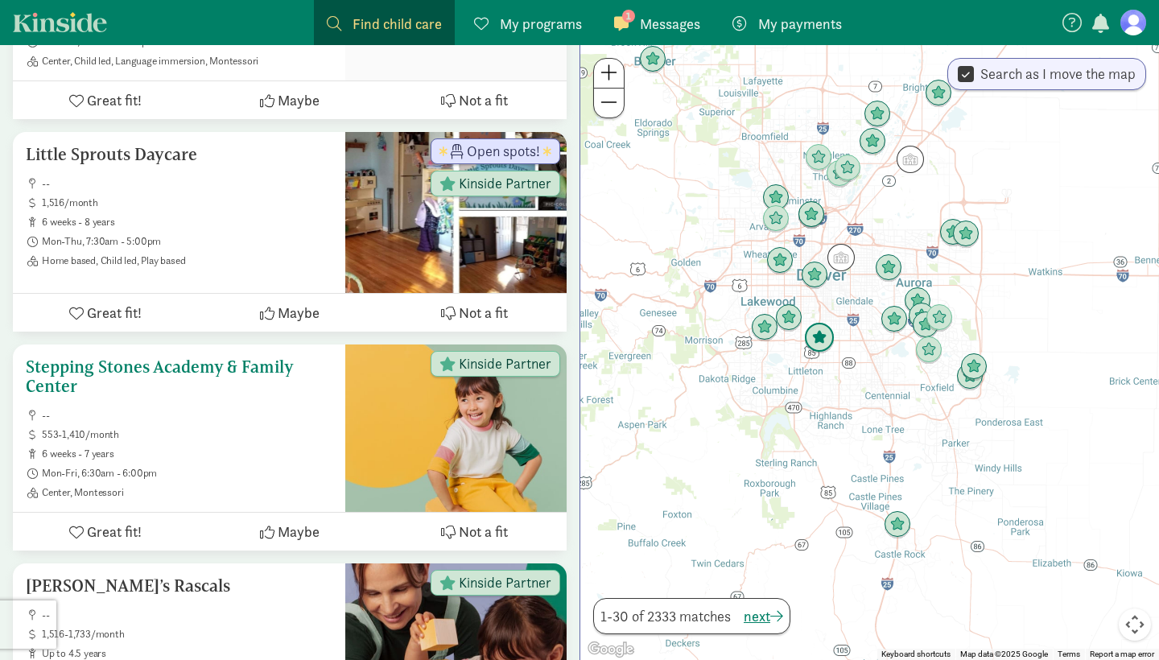
scroll to position [2835, 0]
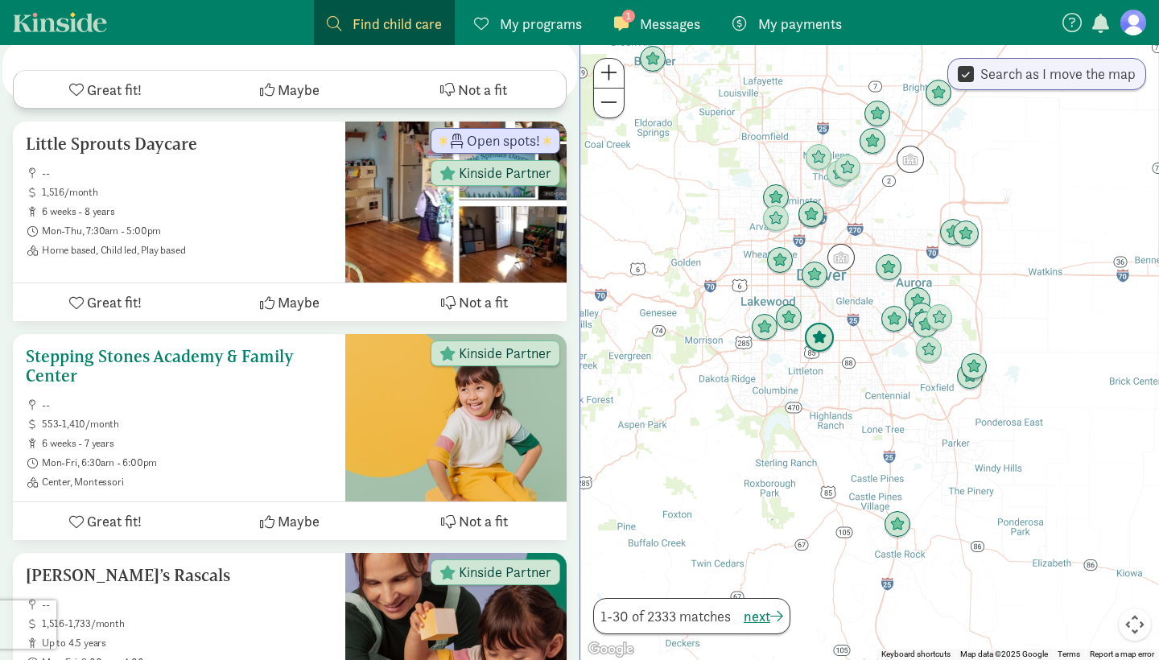
click at [238, 347] on h5 "Stepping Stones Academy & Family Center" at bounding box center [179, 366] width 307 height 39
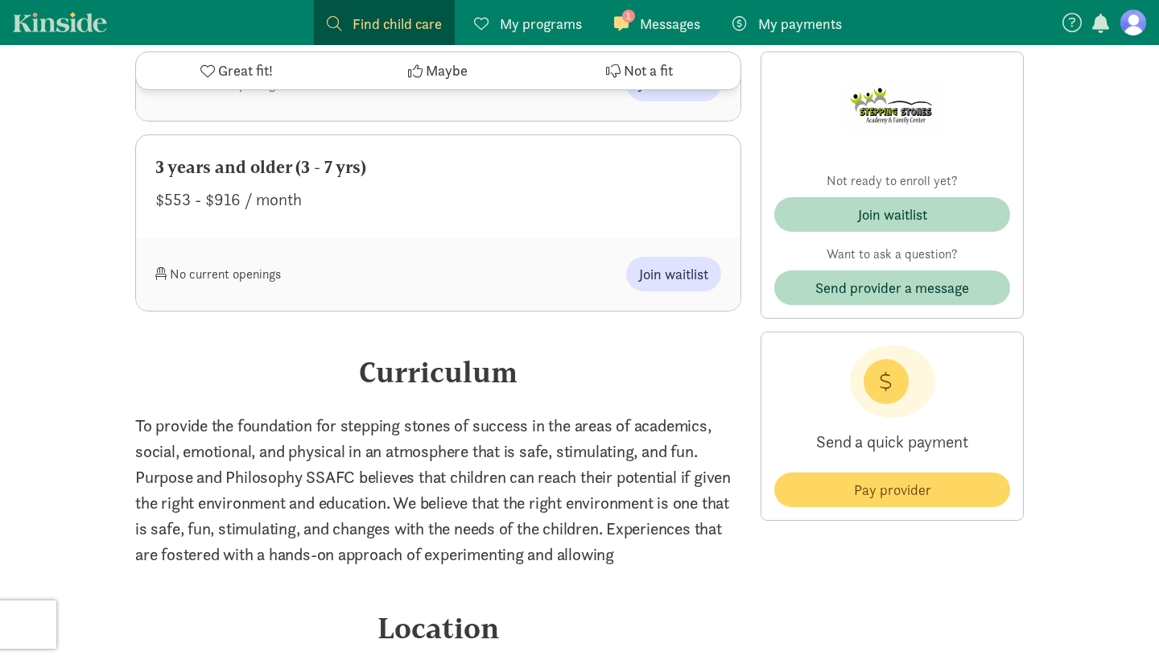
scroll to position [1127, 0]
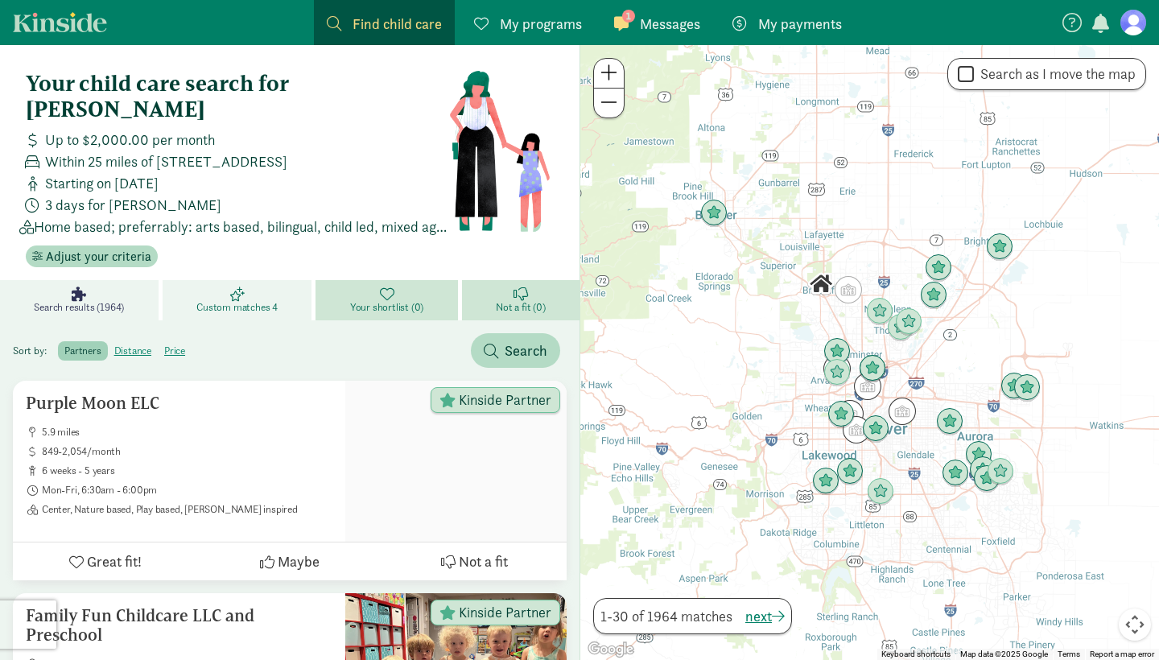
click at [245, 301] on span "Custom matches 4" at bounding box center [236, 307] width 81 height 13
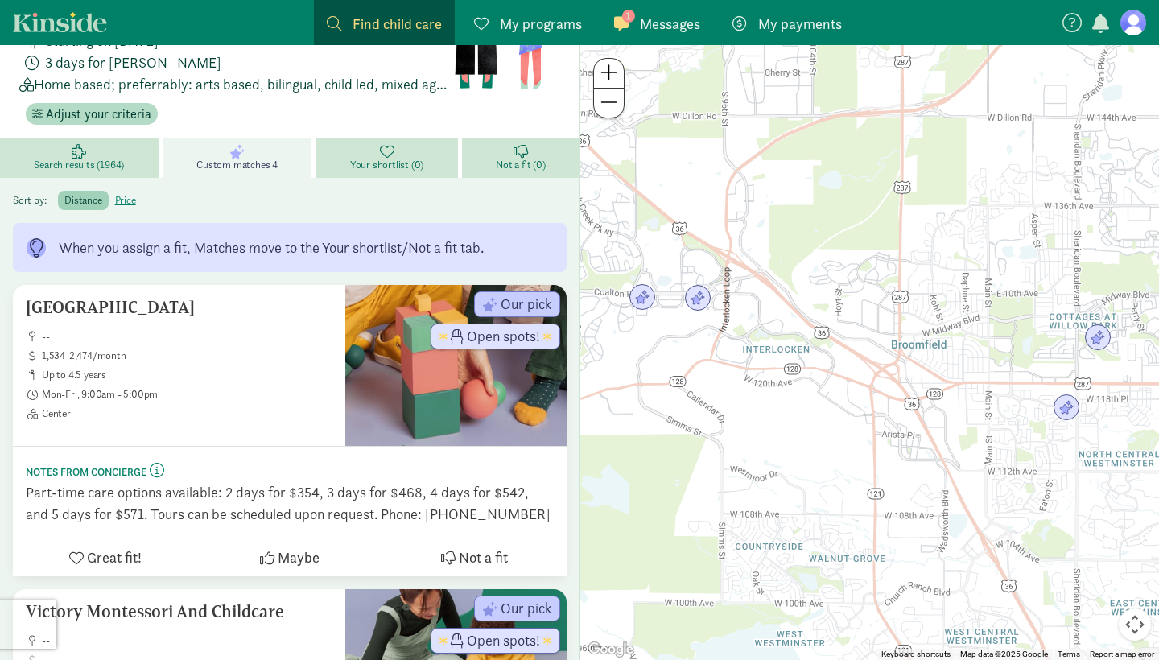
scroll to position [146, 0]
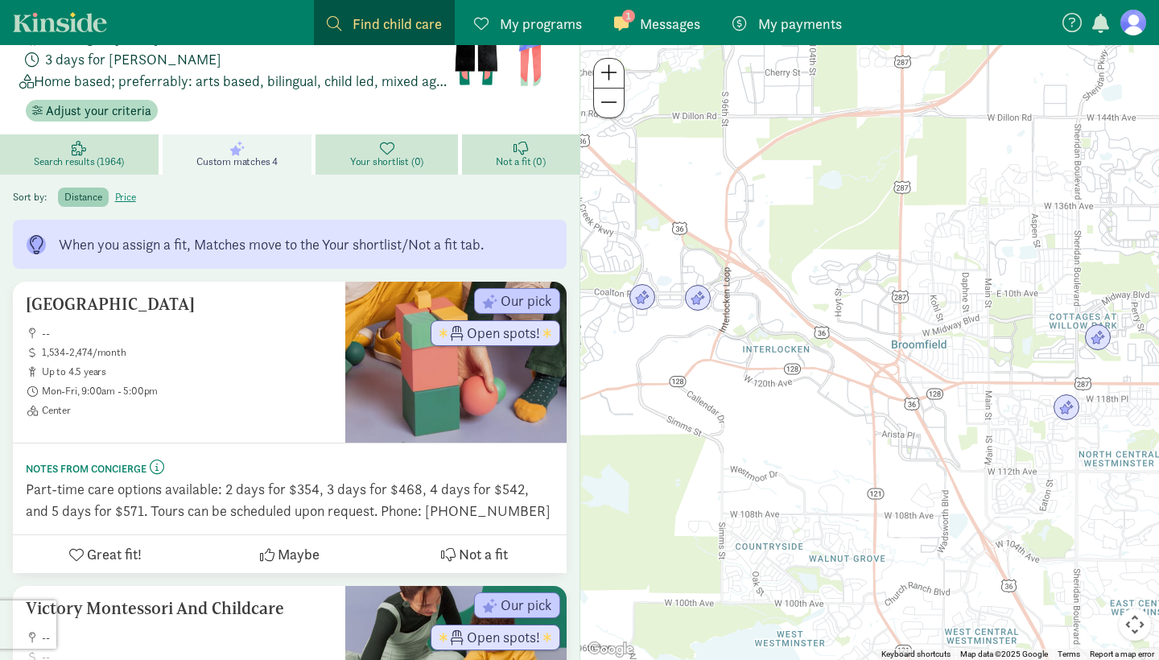
click at [610, 100] on span at bounding box center [608, 102] width 17 height 19
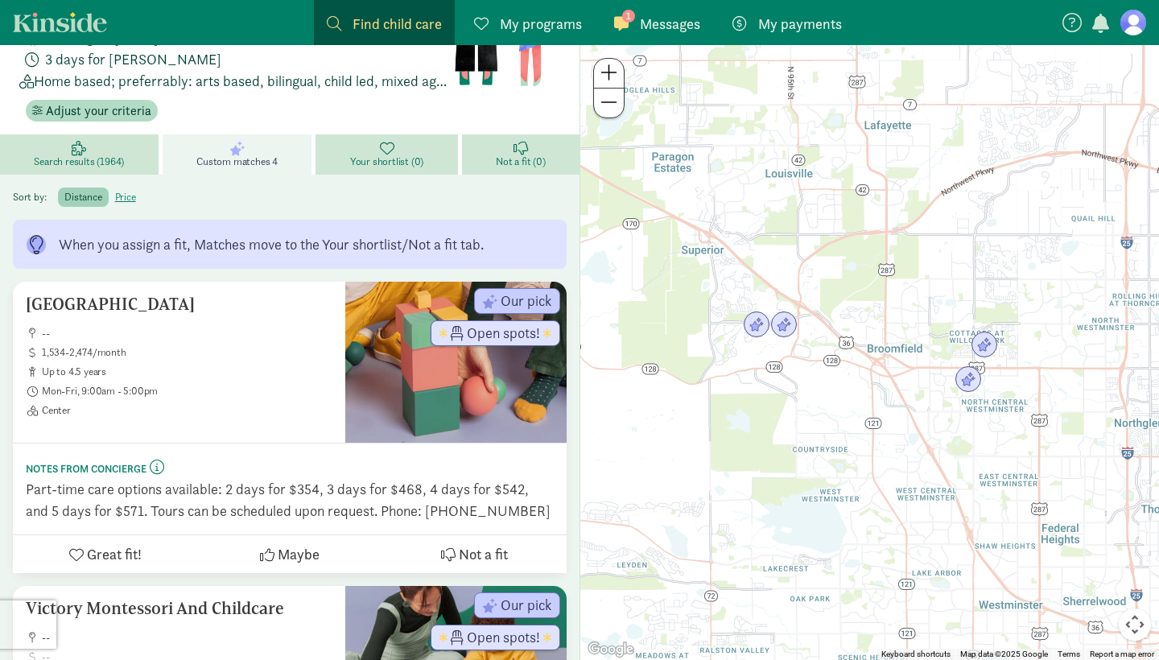
click at [610, 100] on span at bounding box center [608, 102] width 17 height 19
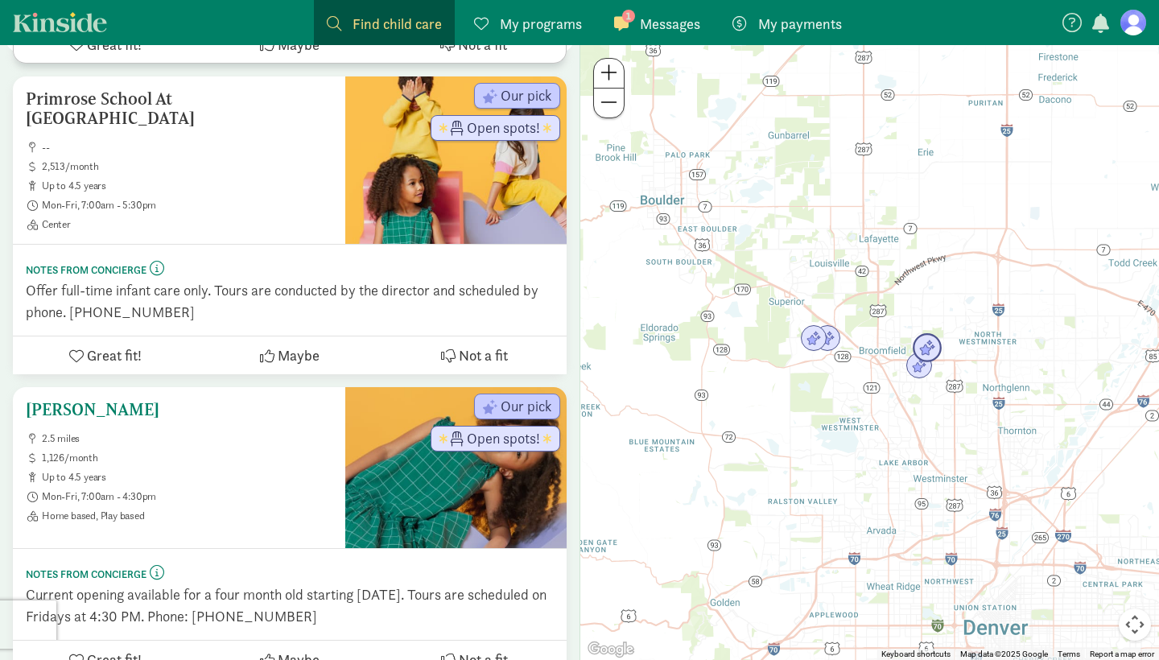
scroll to position [959, 0]
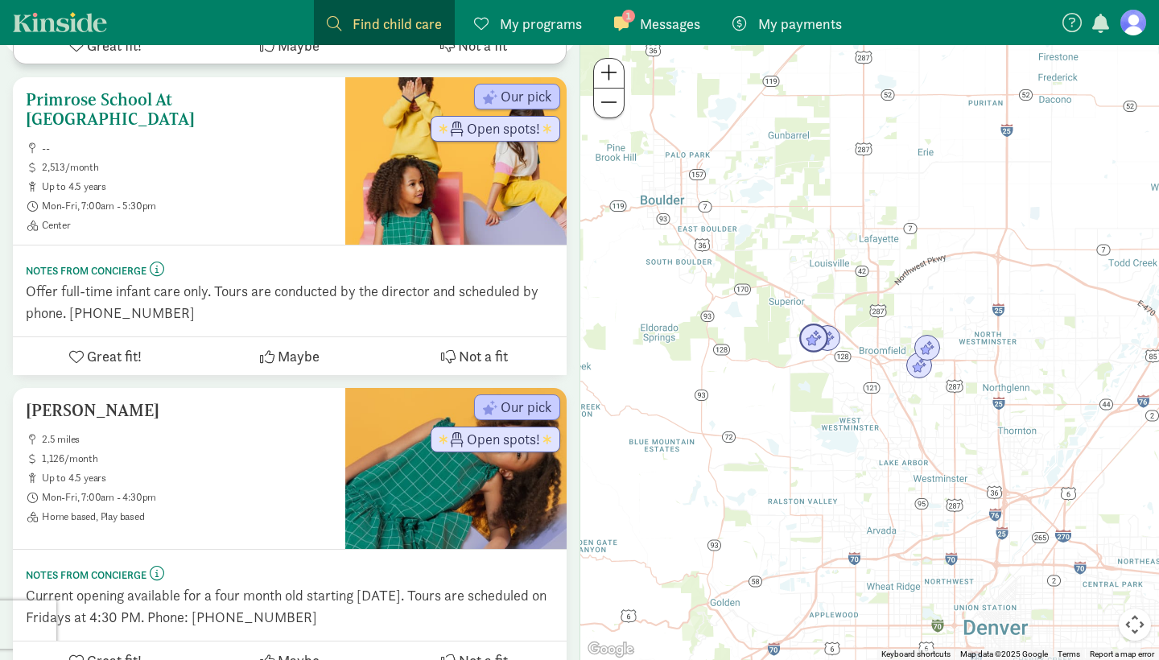
click at [116, 150] on ul "-- 2,513/month up to 4.5 years Mon-Fri, 7:00am - 5:30pm Center" at bounding box center [179, 187] width 307 height 90
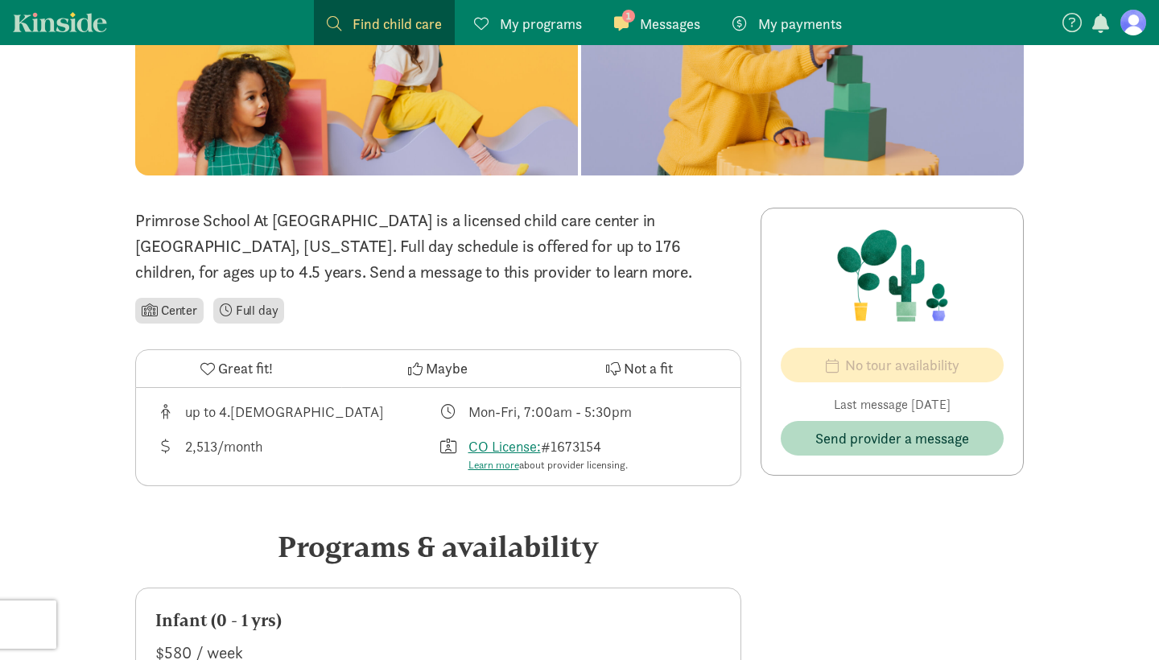
scroll to position [250, 0]
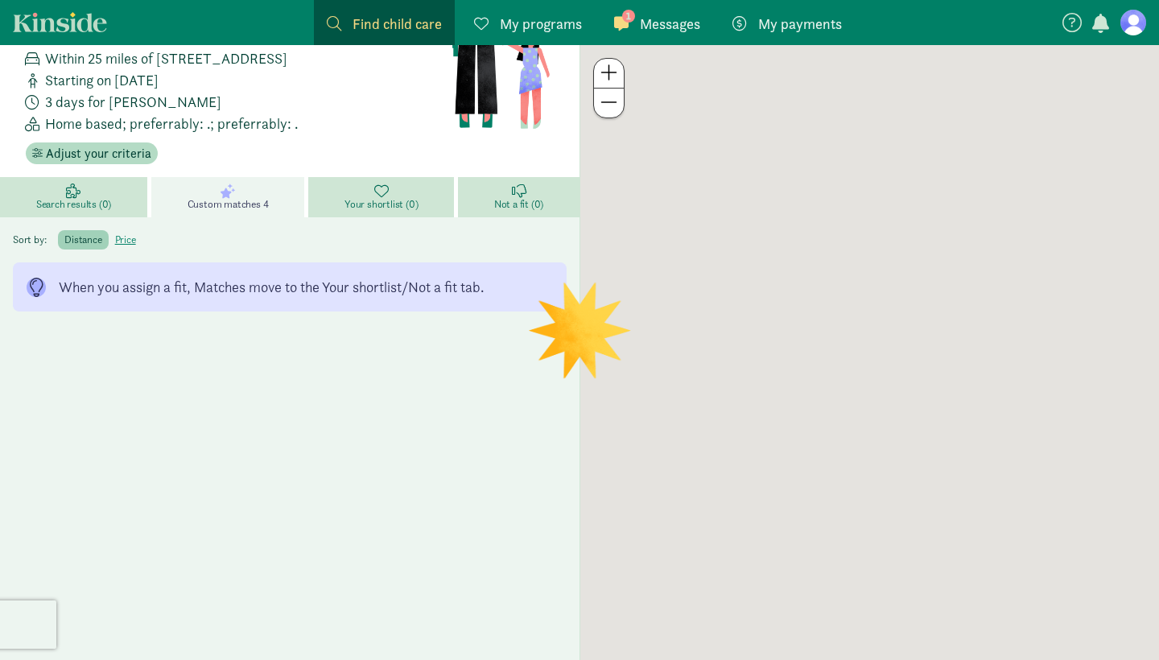
scroll to position [77, 0]
